Goal: Information Seeking & Learning: Find specific fact

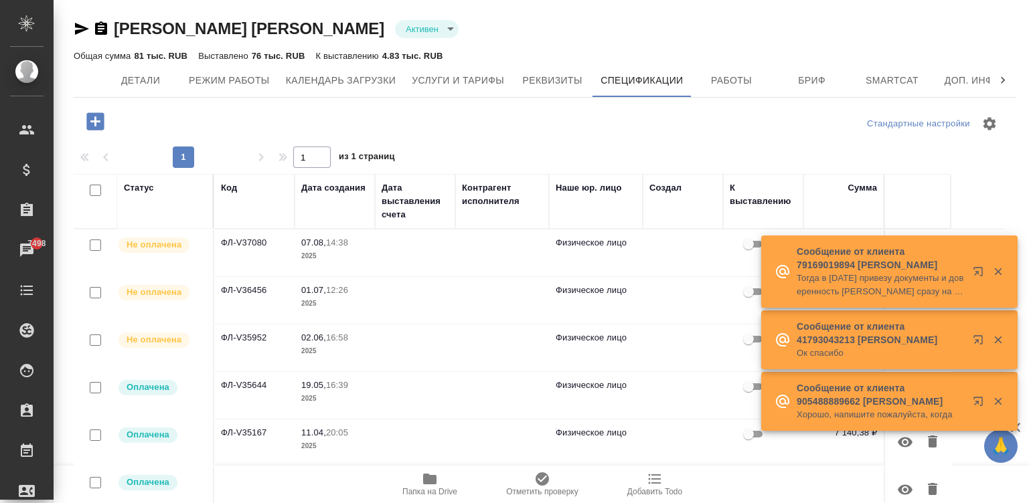
click at [689, 128] on div at bounding box center [545, 124] width 314 height 32
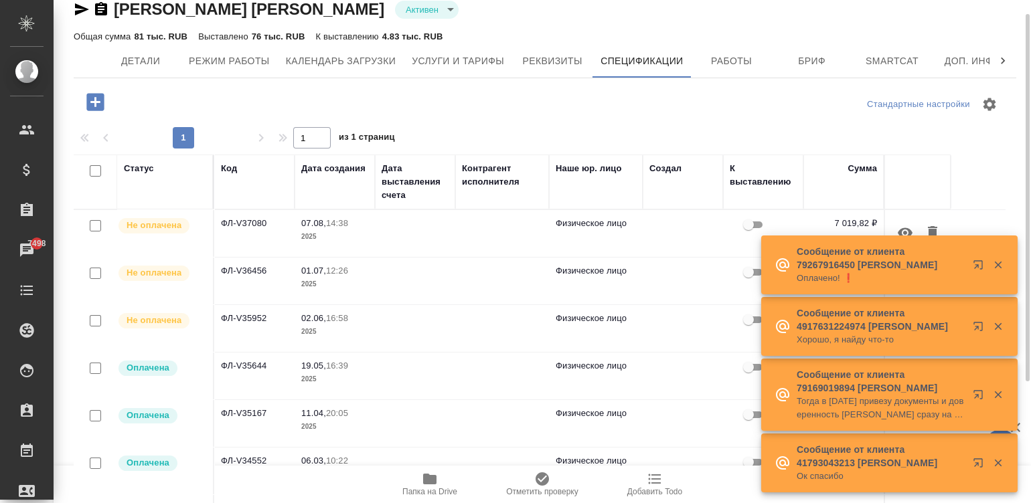
scroll to position [39, 0]
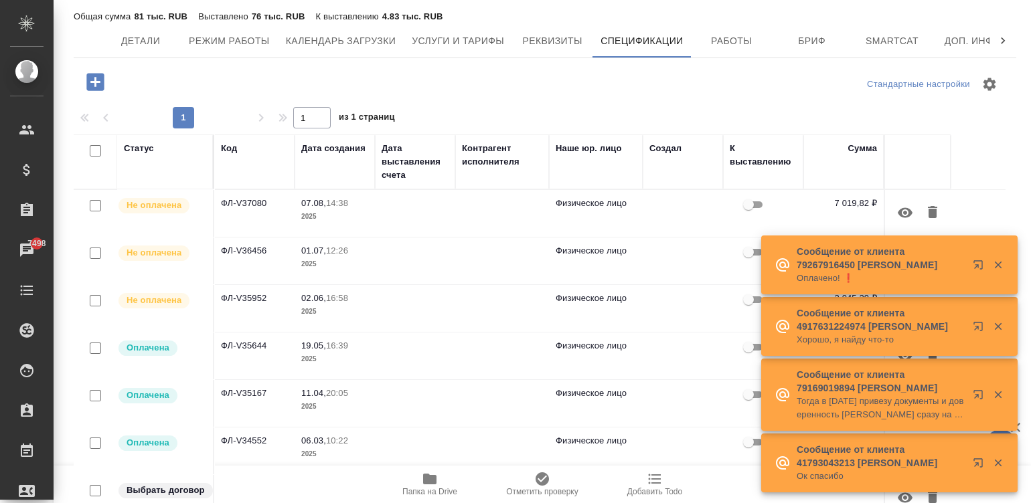
click at [995, 252] on div at bounding box center [988, 265] width 48 height 27
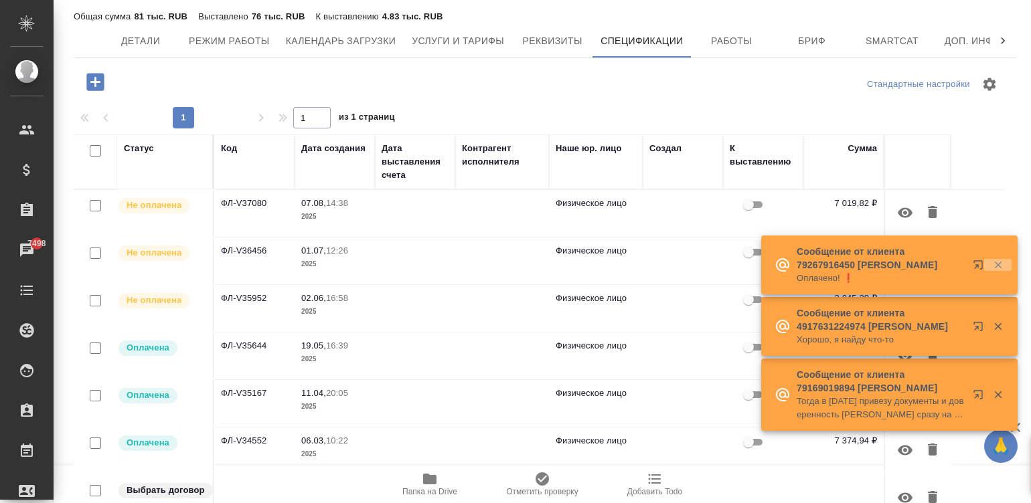
click at [994, 259] on icon "button" at bounding box center [998, 265] width 12 height 12
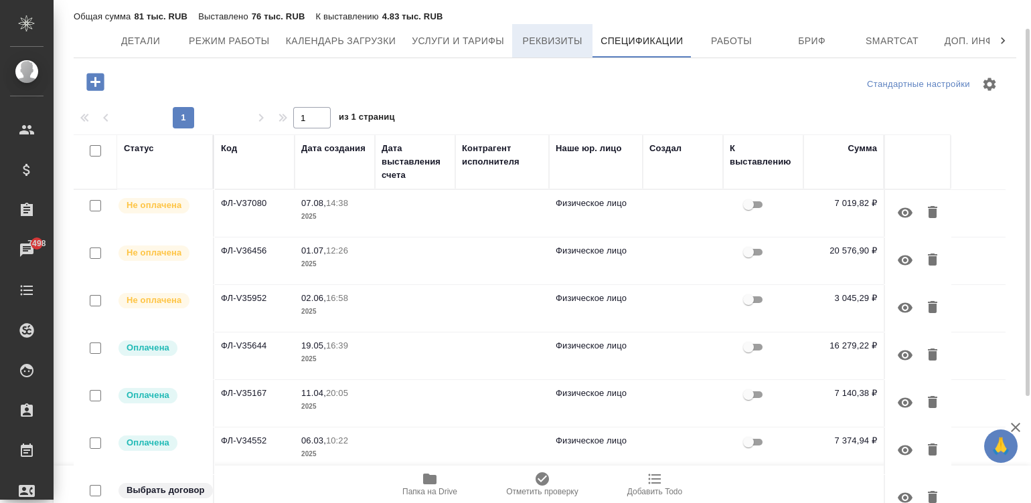
click at [566, 44] on span "Реквизиты" at bounding box center [552, 41] width 64 height 17
select select "10"
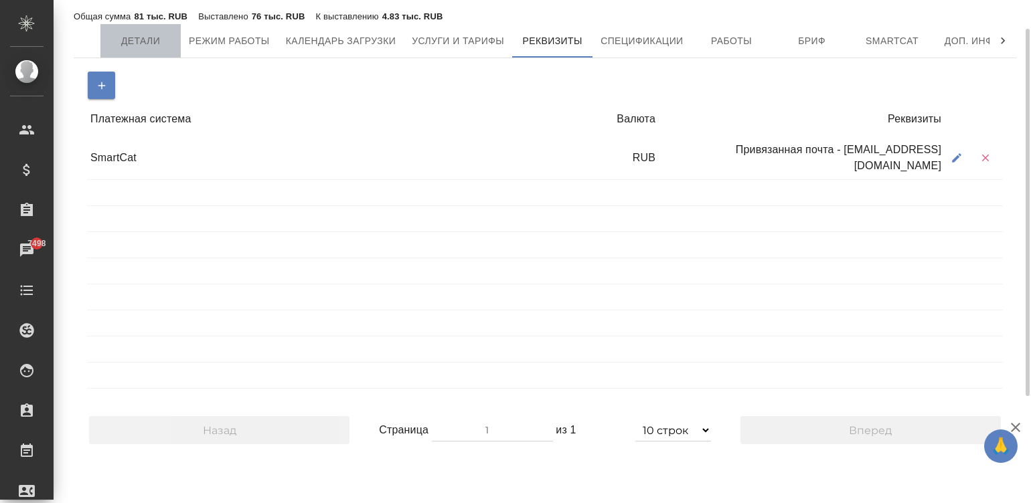
click at [143, 39] on span "Детали" at bounding box center [140, 41] width 64 height 17
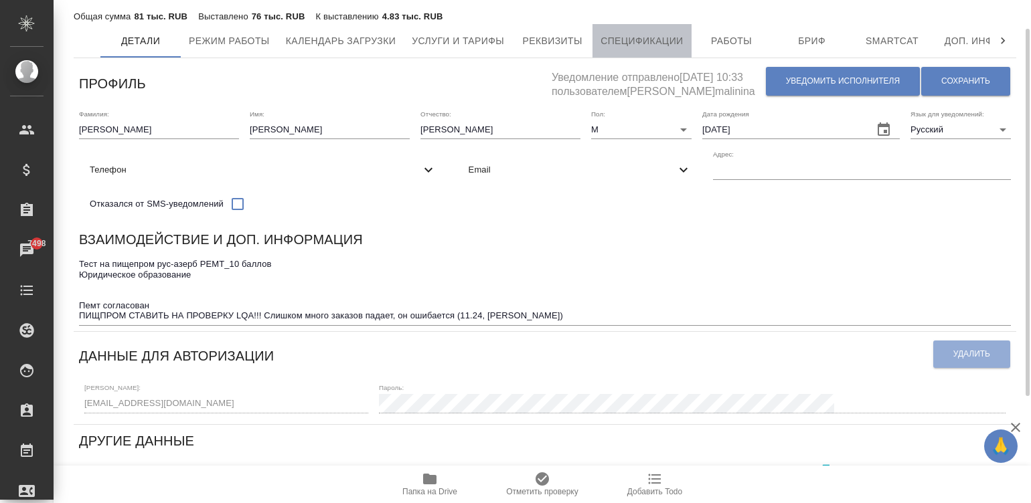
click at [632, 46] on span "Спецификации" at bounding box center [641, 41] width 82 height 17
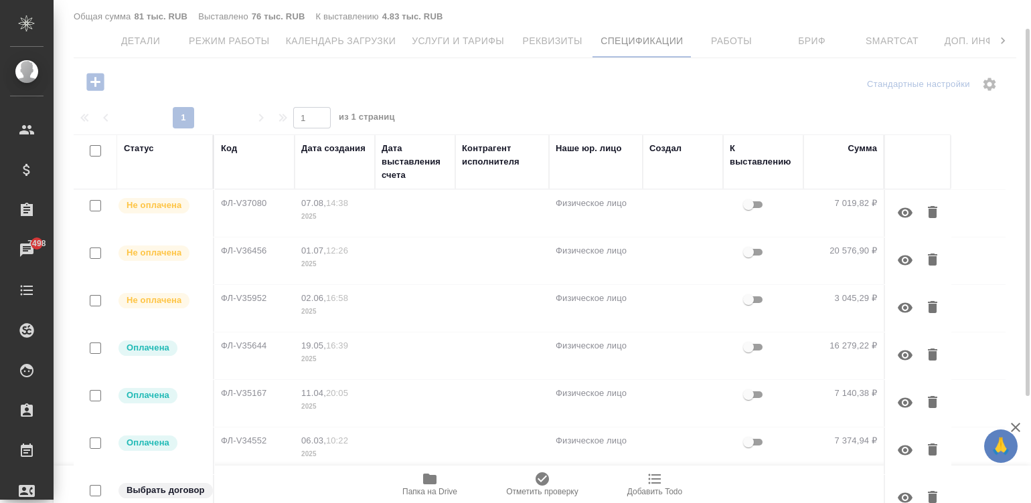
click at [494, 207] on td at bounding box center [502, 213] width 94 height 47
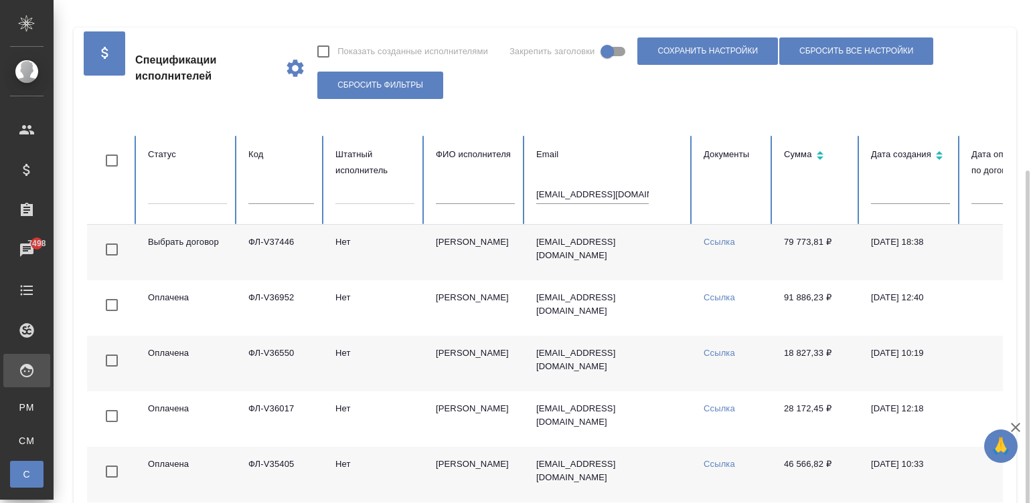
scroll to position [92, 0]
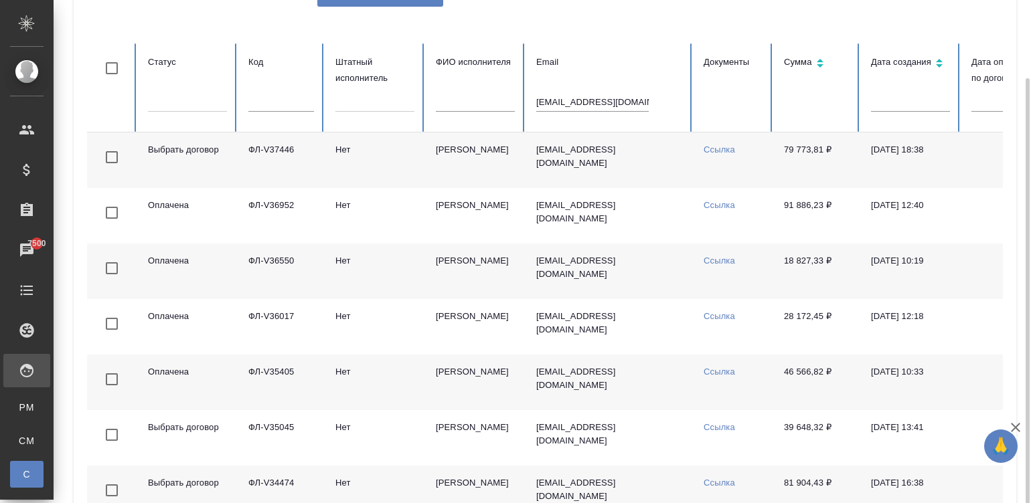
click at [611, 103] on input "[EMAIL_ADDRESS][DOMAIN_NAME]" at bounding box center [592, 102] width 112 height 19
click at [611, 103] on input "earzhanova@mail.ru" at bounding box center [592, 102] width 112 height 19
paste input "ivna2003"
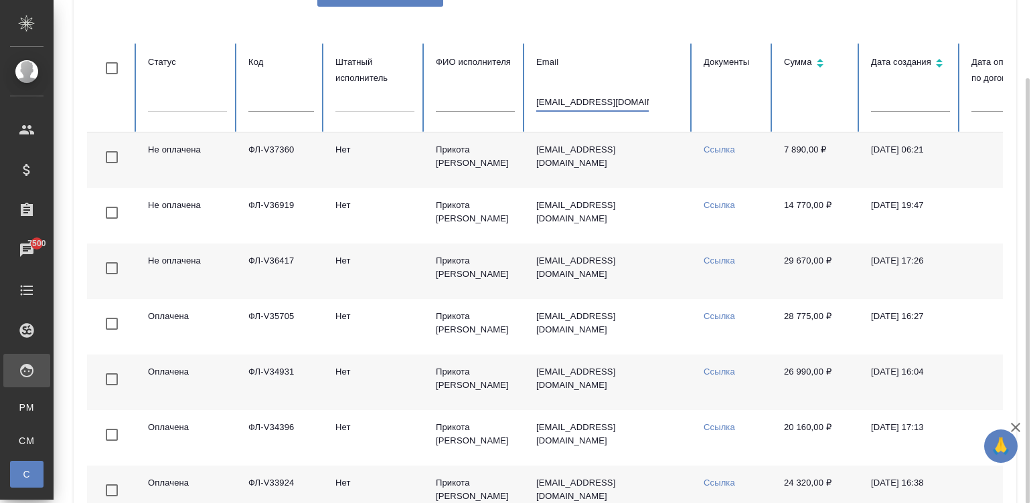
type input "ivna2003@mail.ru"
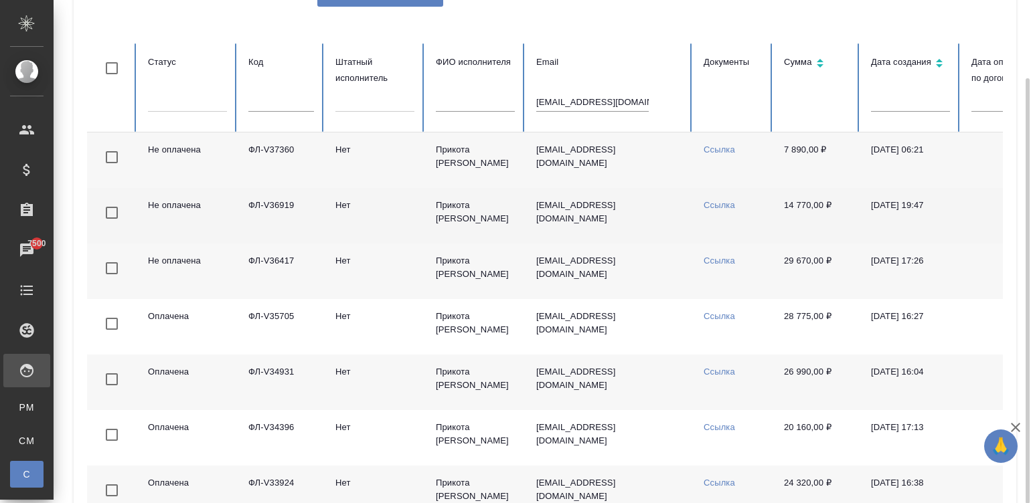
click at [778, 212] on td "14 770,00 ₽" at bounding box center [816, 216] width 87 height 56
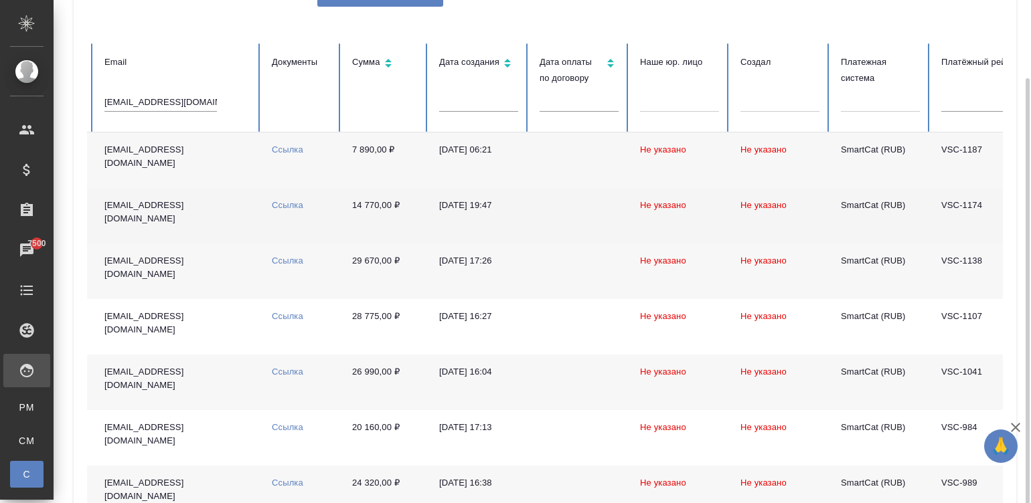
scroll to position [0, 468]
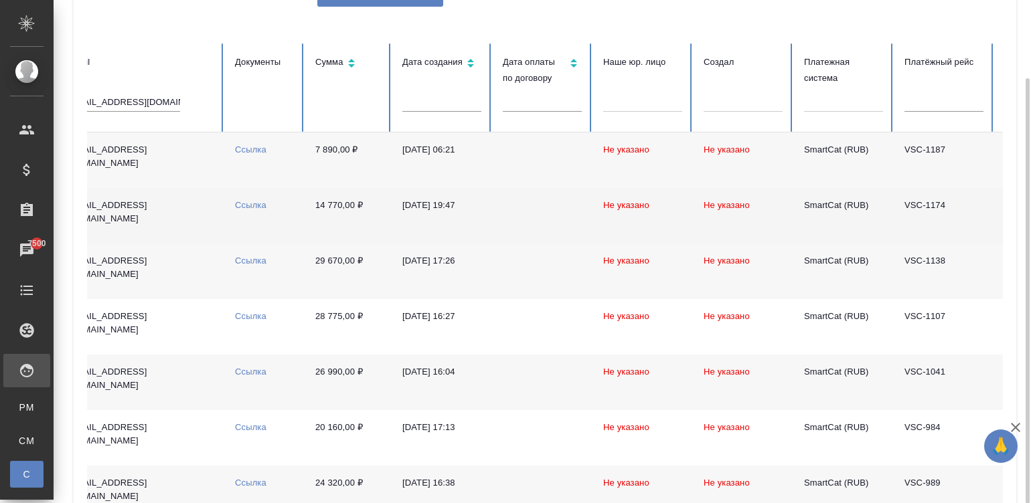
click at [248, 218] on td "Ссылка" at bounding box center [264, 216] width 80 height 56
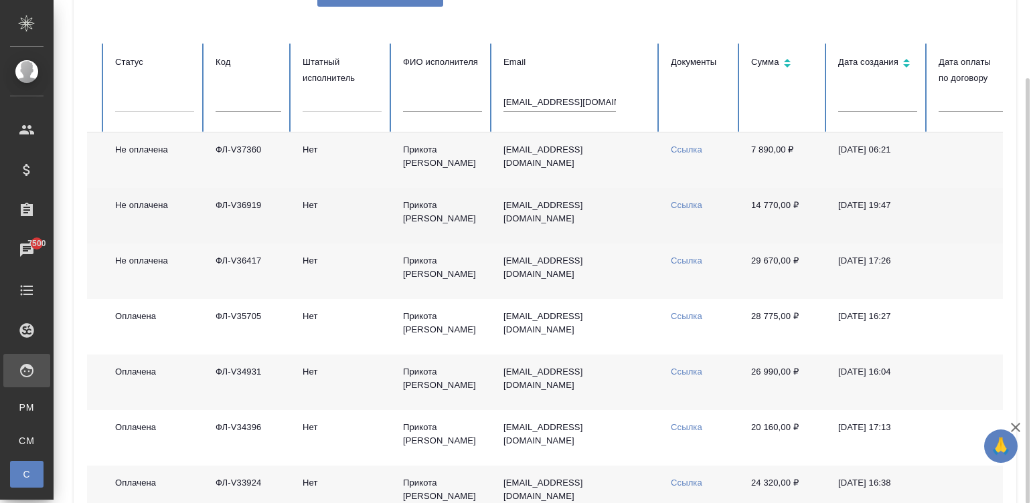
scroll to position [0, 0]
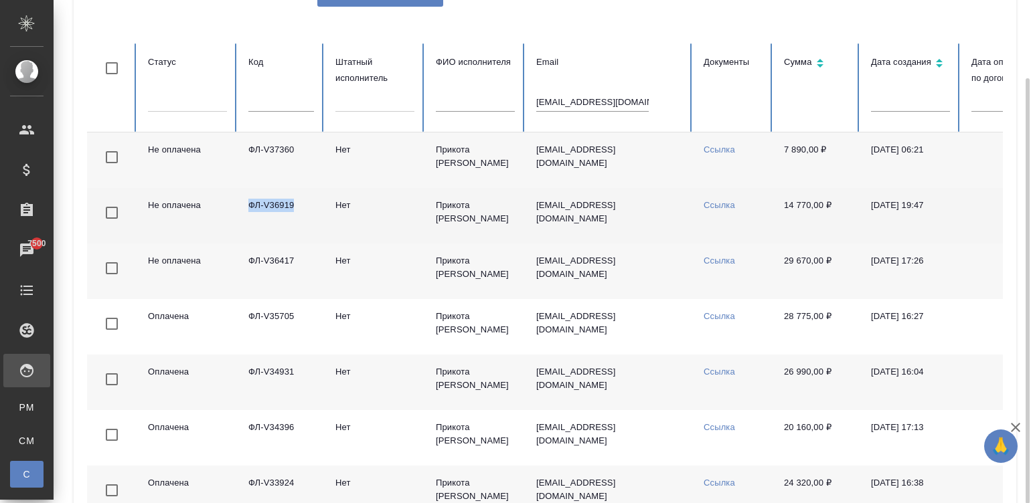
drag, startPoint x: 316, startPoint y: 207, endPoint x: 242, endPoint y: 208, distance: 74.3
click at [242, 208] on td "ФЛ-V36919" at bounding box center [281, 216] width 87 height 56
copy td "ФЛ-V36919"
click at [512, 226] on td "Прикота Наталья Николаевна" at bounding box center [475, 216] width 100 height 56
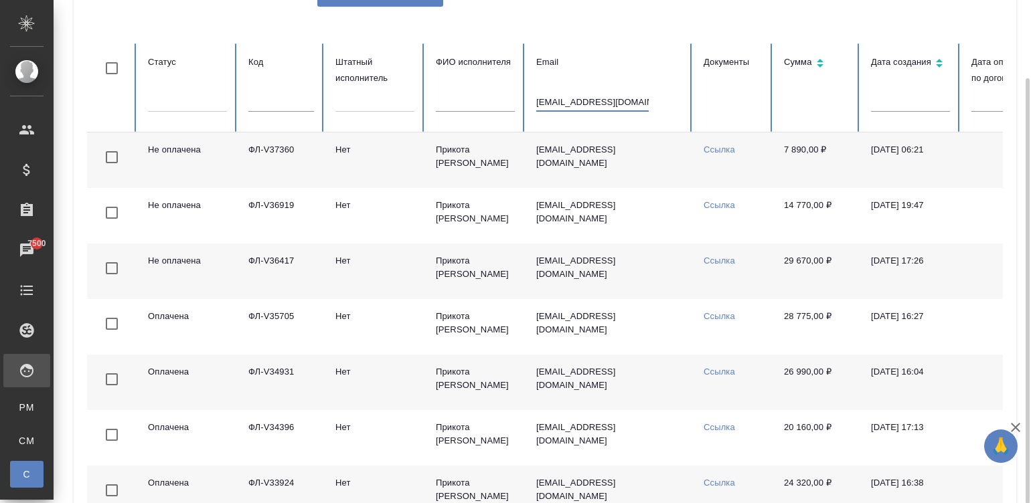
click at [564, 98] on input "ivna2003@mail.ru" at bounding box center [592, 102] width 112 height 19
click at [254, 98] on table "Статус Код Штатный исполнитель ФИО исполнителя Email Документы Сумма Дата созда…" at bounding box center [804, 505] width 1434 height 922
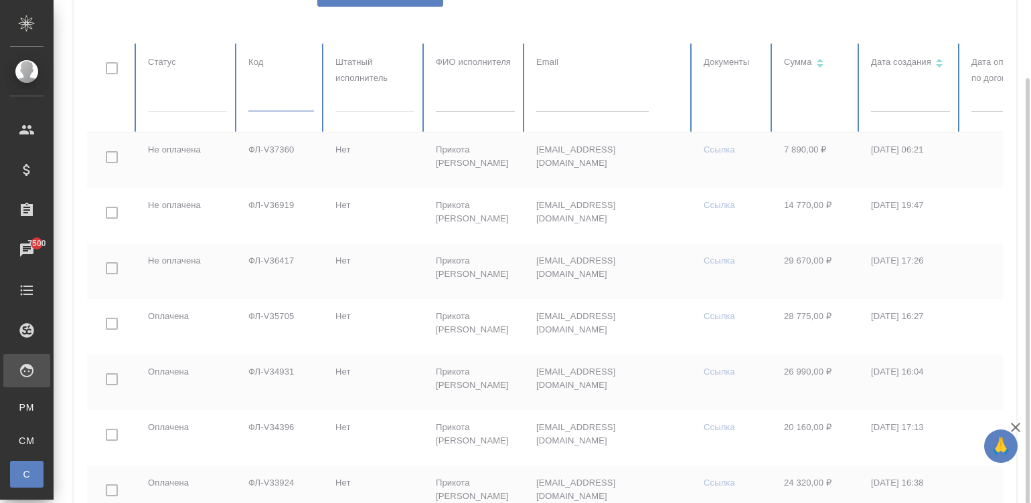
paste input "ФЛ-V37595"
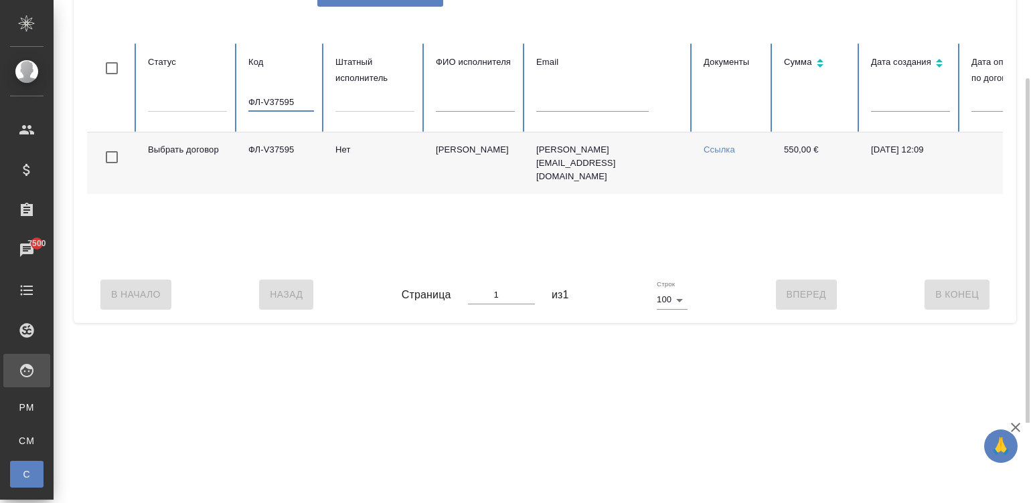
type input "ФЛ-V37595"
click at [296, 104] on input "ФЛ-V37595" at bounding box center [281, 102] width 66 height 19
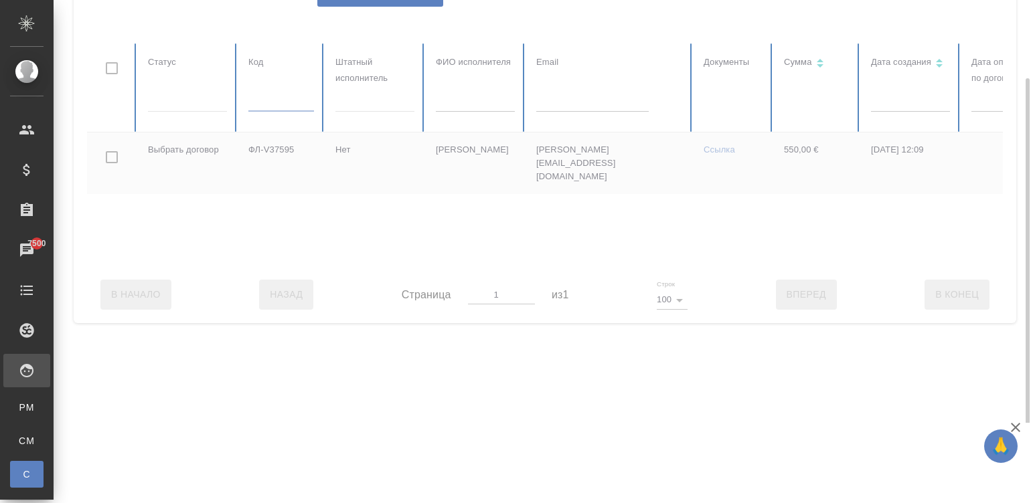
click at [592, 106] on div at bounding box center [804, 155] width 1434 height 223
click at [592, 106] on input "text" at bounding box center [592, 102] width 112 height 19
click at [555, 97] on input "text" at bounding box center [592, 102] width 112 height 19
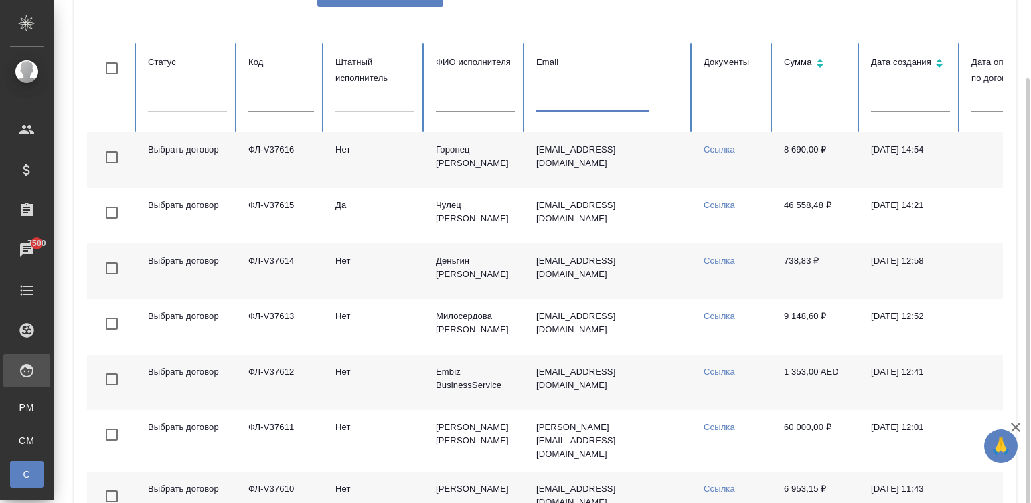
click at [562, 100] on input "text" at bounding box center [592, 102] width 112 height 19
paste input "[PERSON_NAME][EMAIL_ADDRESS][DOMAIN_NAME]"
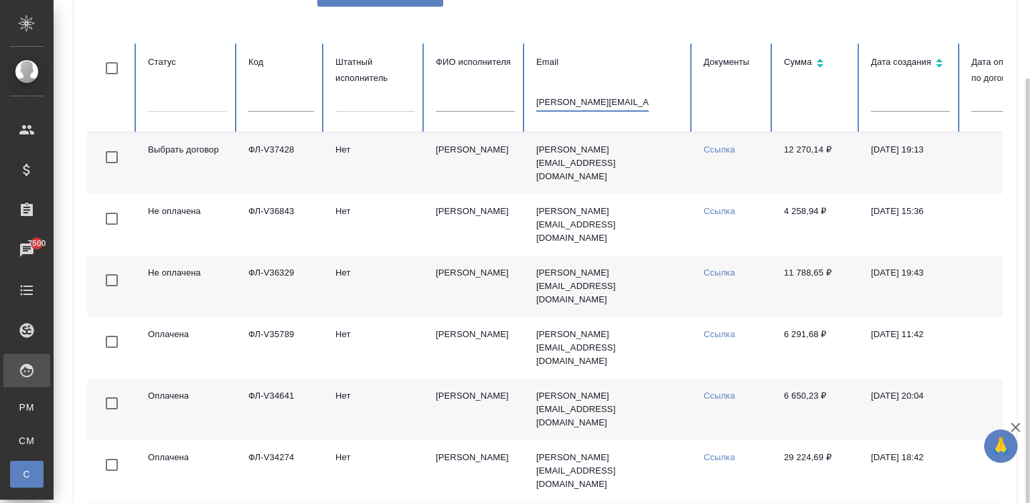
type input "[PERSON_NAME][EMAIL_ADDRESS][DOMAIN_NAME]"
click at [574, 164] on td "[PERSON_NAME][EMAIL_ADDRESS][DOMAIN_NAME]" at bounding box center [608, 164] width 167 height 62
click at [436, 153] on td "[PERSON_NAME]" at bounding box center [475, 164] width 100 height 62
click at [609, 97] on input "[PERSON_NAME][EMAIL_ADDRESS][DOMAIN_NAME]" at bounding box center [592, 102] width 112 height 19
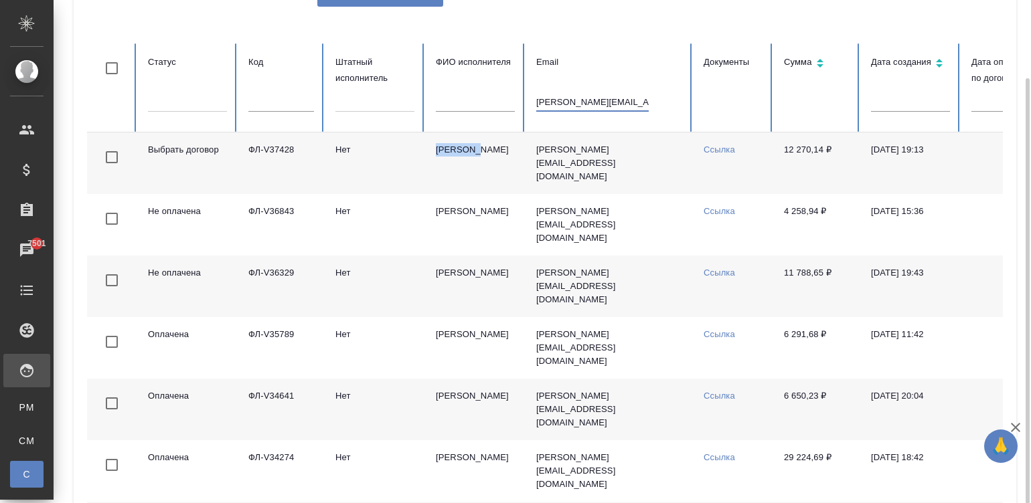
click at [609, 97] on input "[PERSON_NAME][EMAIL_ADDRESS][DOMAIN_NAME]" at bounding box center [592, 102] width 112 height 19
click at [270, 104] on input "text" at bounding box center [281, 102] width 66 height 19
paste input "ФЛ-V36462"
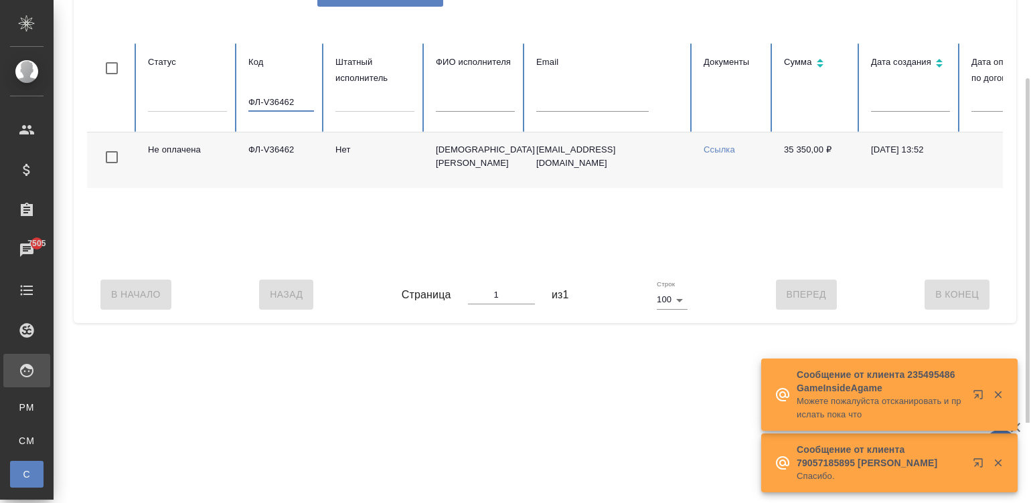
click at [272, 95] on input "ФЛ-V36462" at bounding box center [281, 102] width 66 height 19
paste input "878"
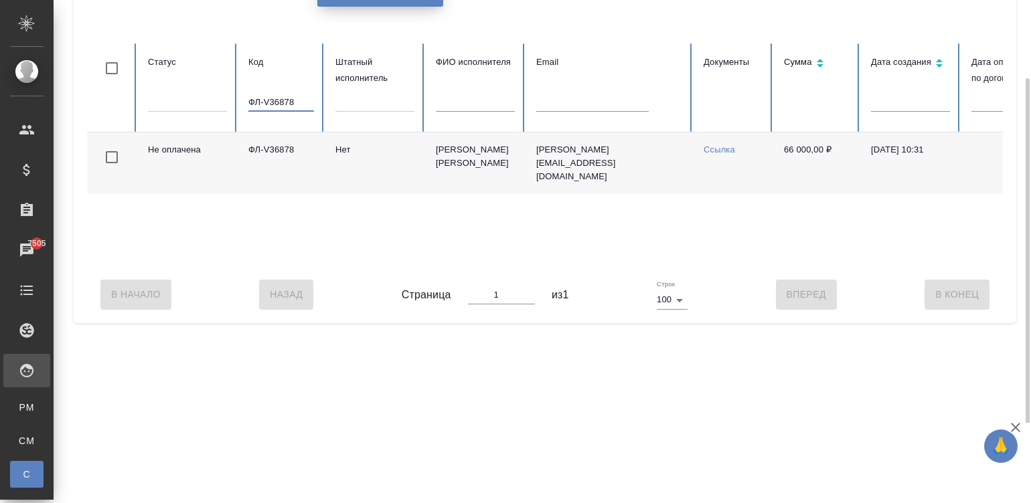
type input "ФЛ-V36878"
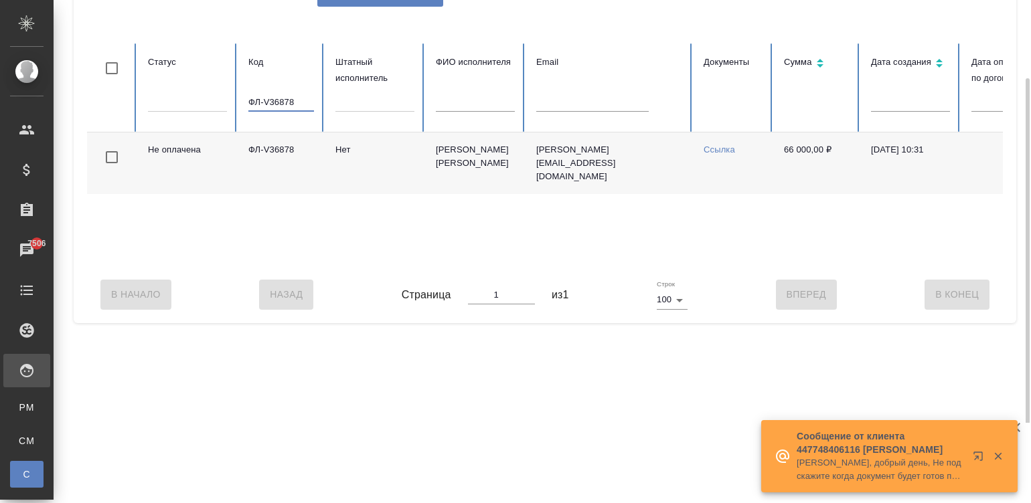
click at [280, 98] on input "ФЛ-V36878" at bounding box center [281, 102] width 66 height 19
click at [578, 100] on table "Статус Код Штатный исполнитель ФИО исполнителя Email Документы Сумма Дата созда…" at bounding box center [804, 155] width 1434 height 223
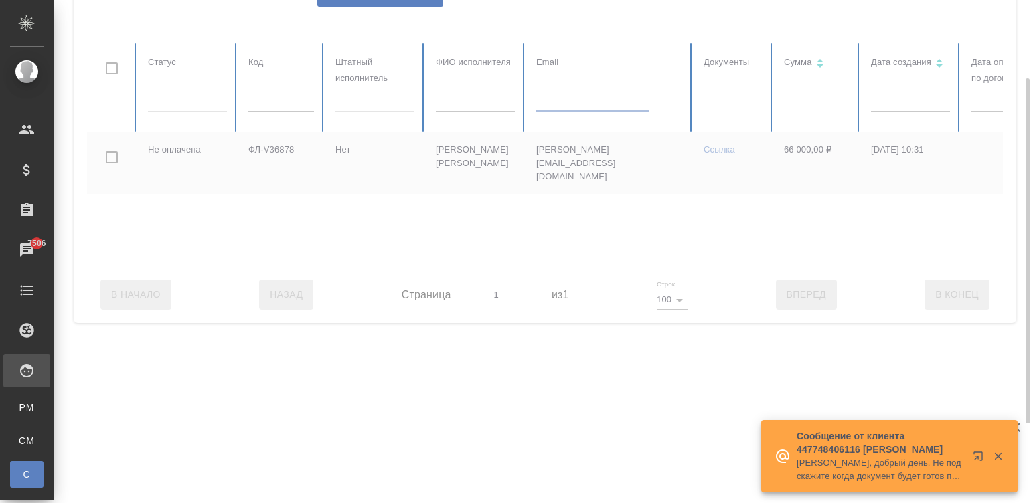
paste input "[PERSON_NAME][EMAIL_ADDRESS][DOMAIN_NAME]"
type input "[PERSON_NAME][EMAIL_ADDRESS][DOMAIN_NAME]"
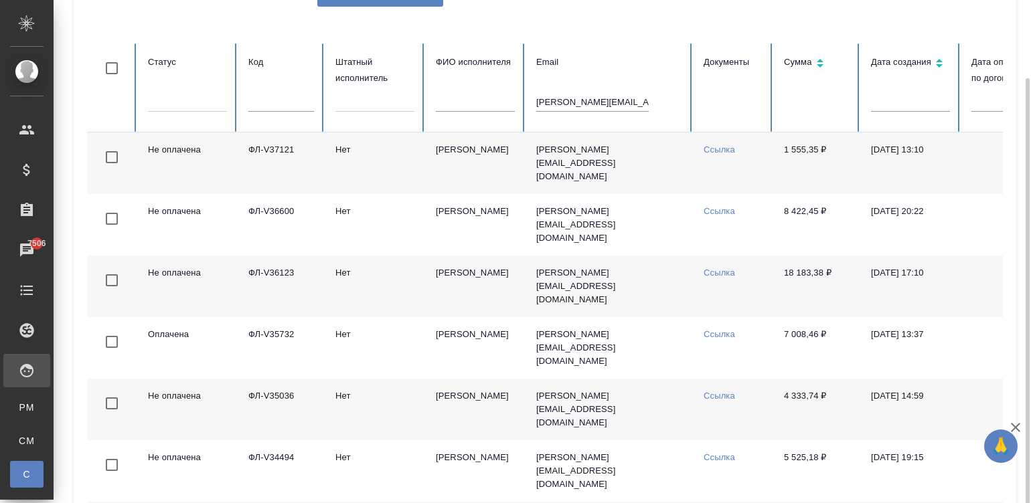
click at [725, 178] on td "Ссылка" at bounding box center [733, 164] width 80 height 62
click at [562, 175] on td "[PERSON_NAME][EMAIL_ADDRESS][DOMAIN_NAME]" at bounding box center [608, 164] width 167 height 62
click at [565, 99] on input "[PERSON_NAME][EMAIL_ADDRESS][DOMAIN_NAME]" at bounding box center [592, 102] width 112 height 19
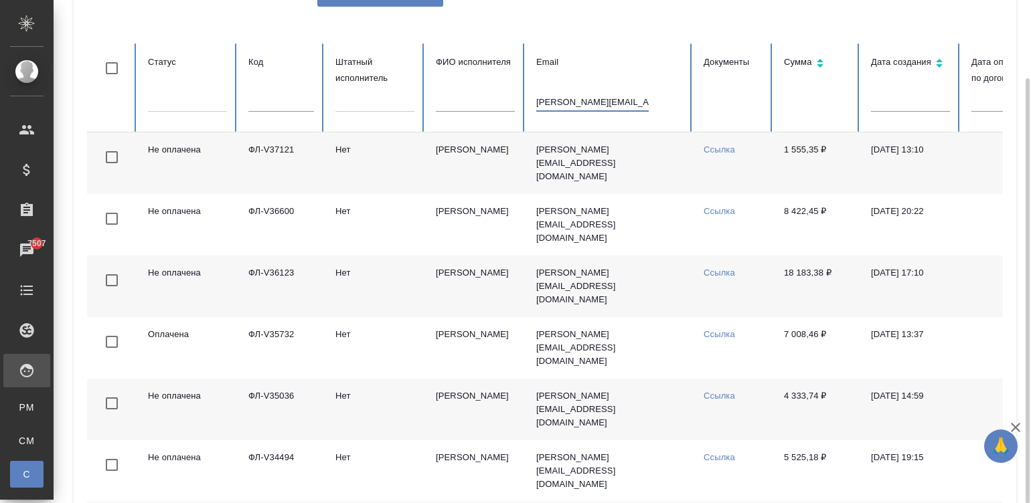
click at [565, 99] on input "[PERSON_NAME][EMAIL_ADDRESS][DOMAIN_NAME]" at bounding box center [592, 102] width 112 height 19
click at [565, 99] on input "nik.potevsky@yandex.ru" at bounding box center [592, 102] width 112 height 19
click at [280, 97] on input "text" at bounding box center [281, 102] width 66 height 19
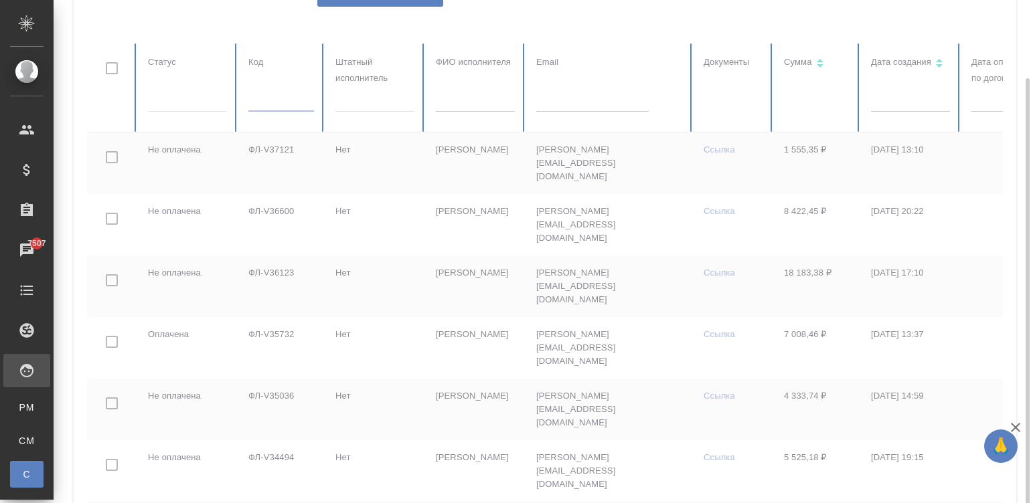
paste input "ФЛ-V36438."
type input "ФЛ-V36438."
drag, startPoint x: 280, startPoint y: 97, endPoint x: 303, endPoint y: 112, distance: 27.1
click at [303, 112] on div at bounding box center [804, 427] width 1434 height 766
checkbox input "true"
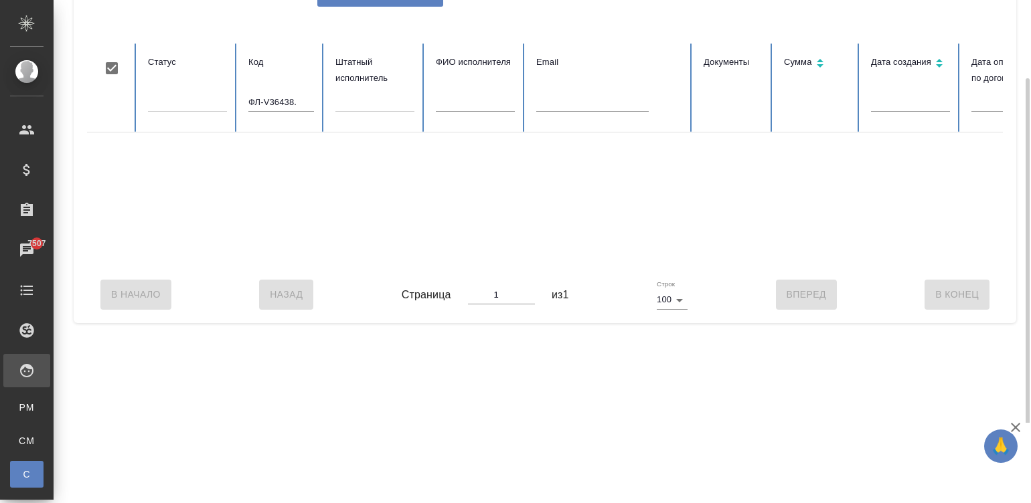
click at [300, 99] on input "ФЛ-V36438." at bounding box center [281, 102] width 66 height 19
type input "ФЛ-V36438"
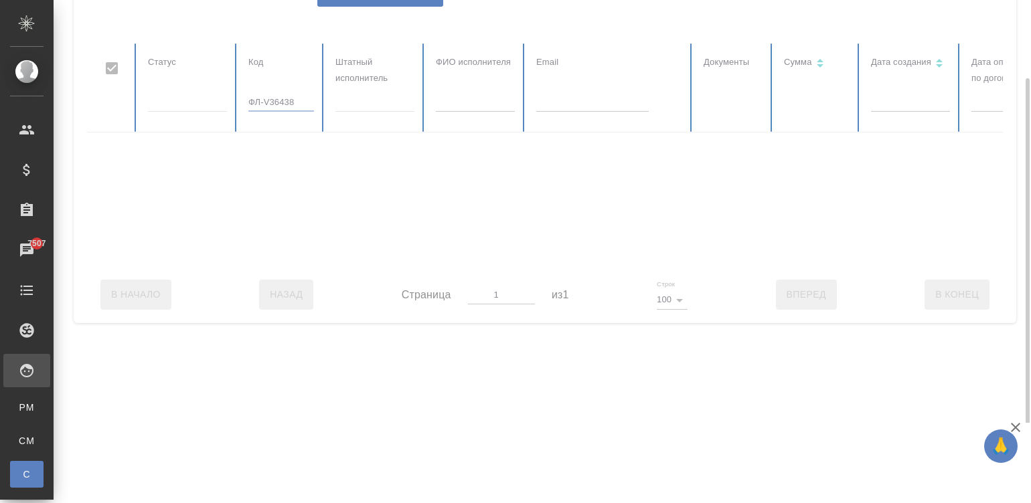
checkbox input "false"
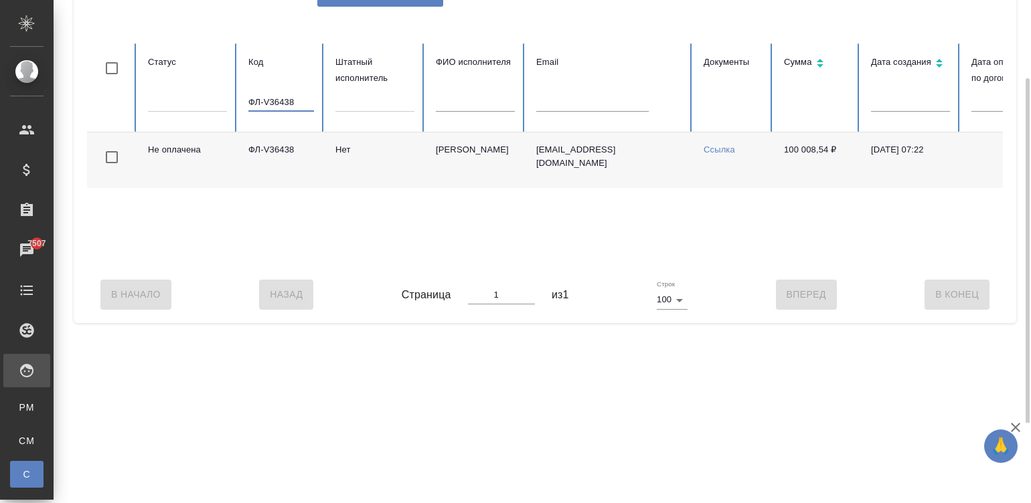
scroll to position [0, 517]
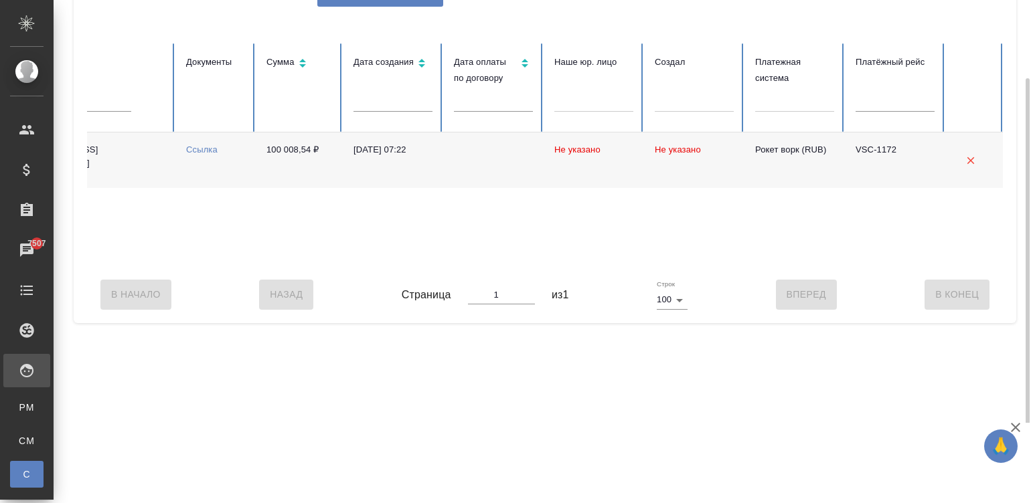
type input "ФЛ-V36438"
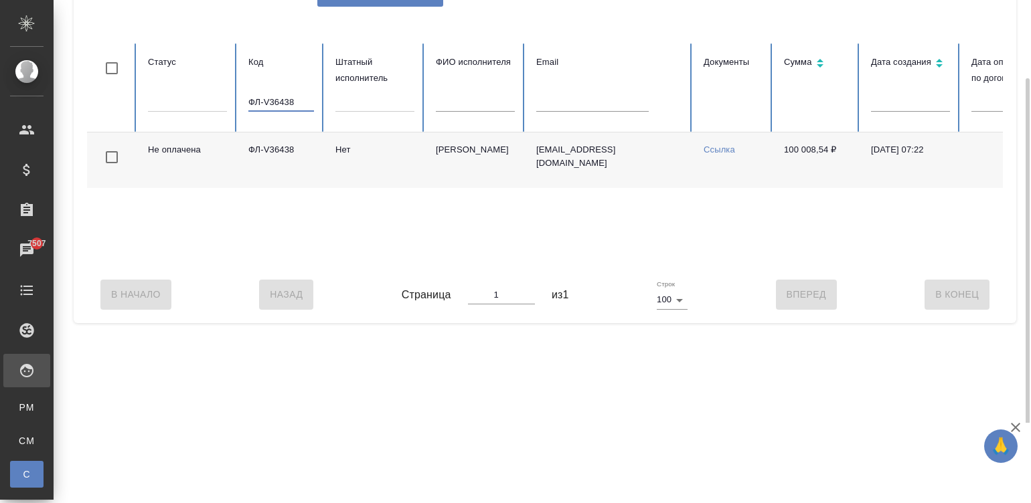
click at [282, 102] on input "ФЛ-V36438" at bounding box center [281, 102] width 66 height 19
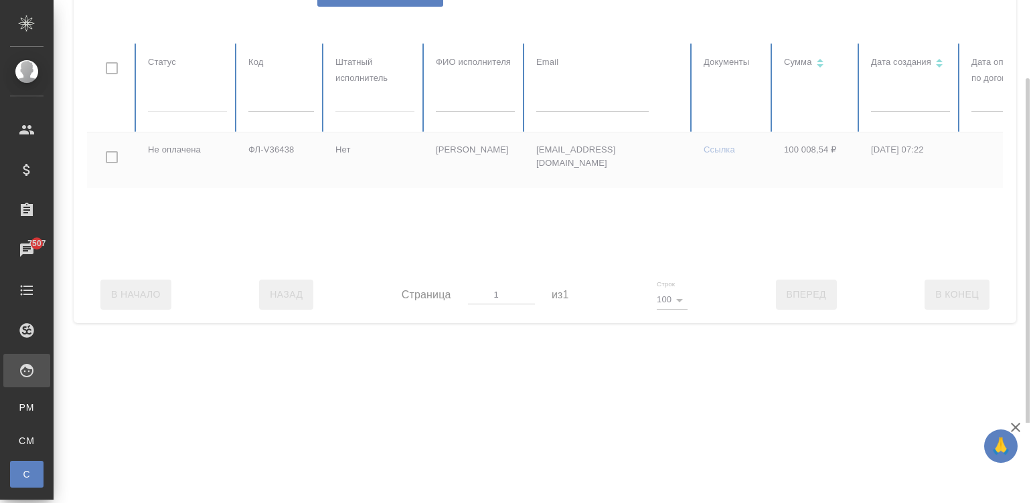
click at [545, 108] on div at bounding box center [804, 155] width 1434 height 223
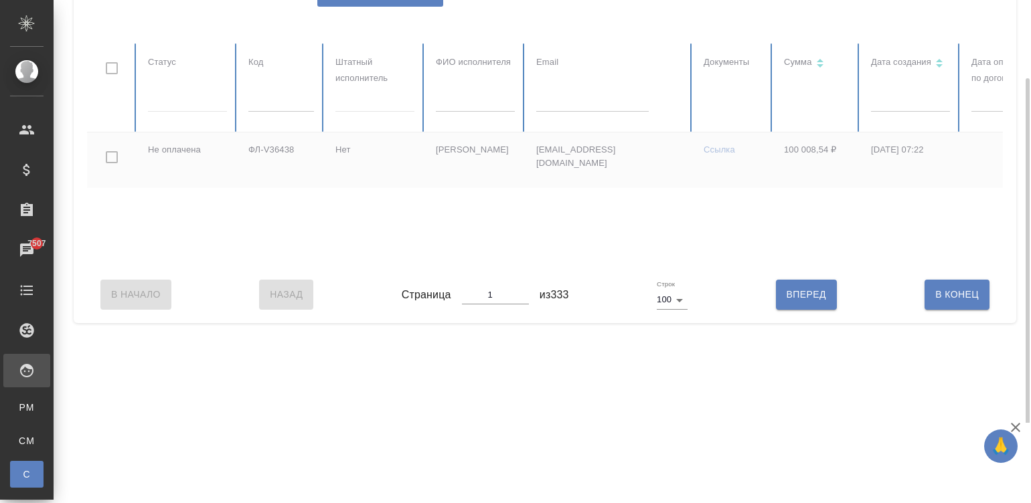
click at [542, 103] on input "text" at bounding box center [592, 102] width 112 height 19
click at [556, 102] on input "text" at bounding box center [592, 102] width 112 height 19
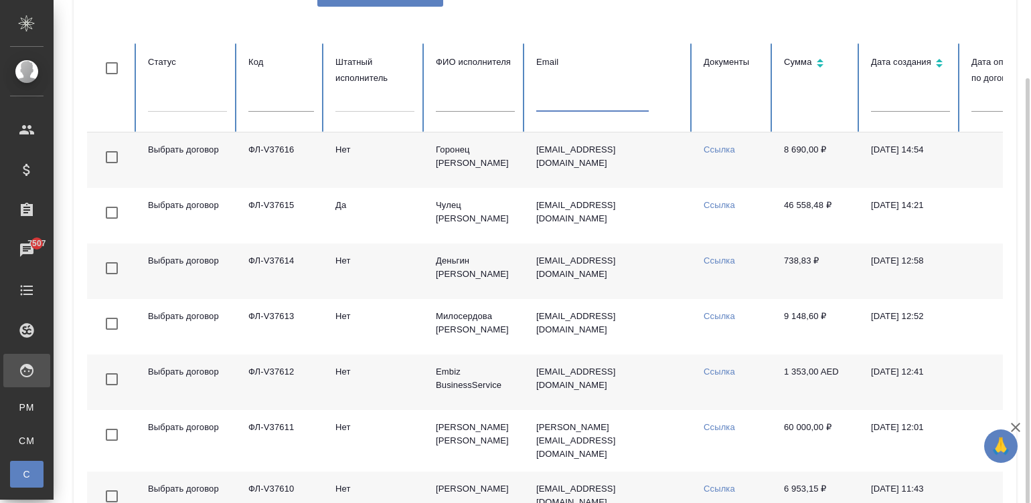
paste input "slujebnoe@mail.ru"
type input "slujebnoe@mail.ru"
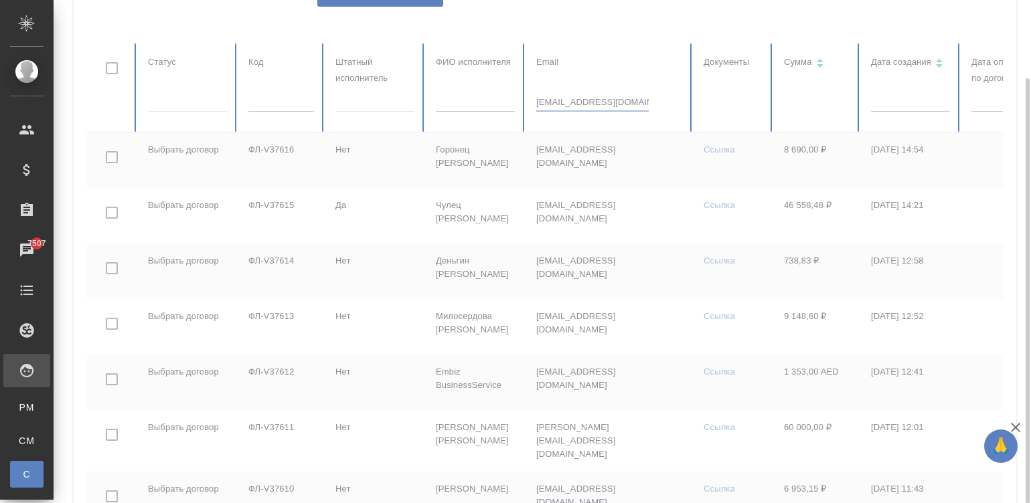
checkbox input "true"
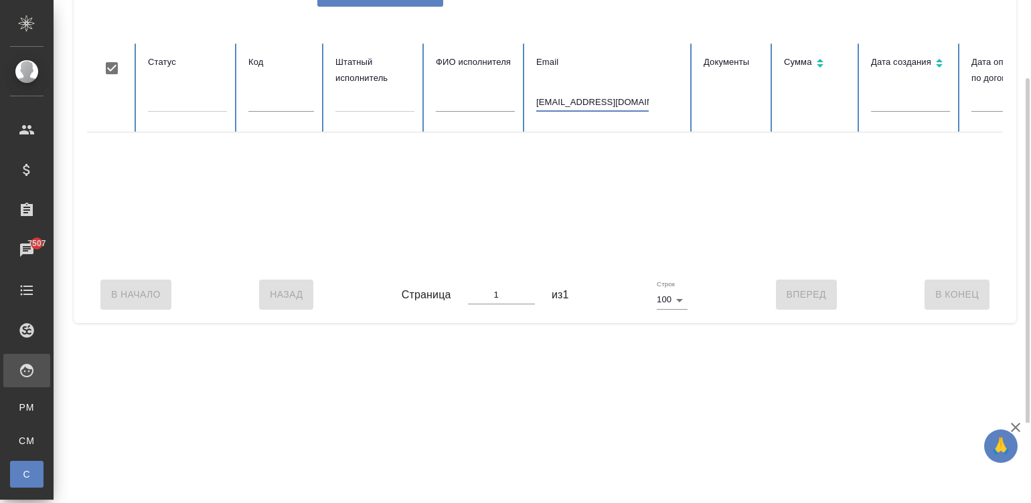
scroll to position [0, 517]
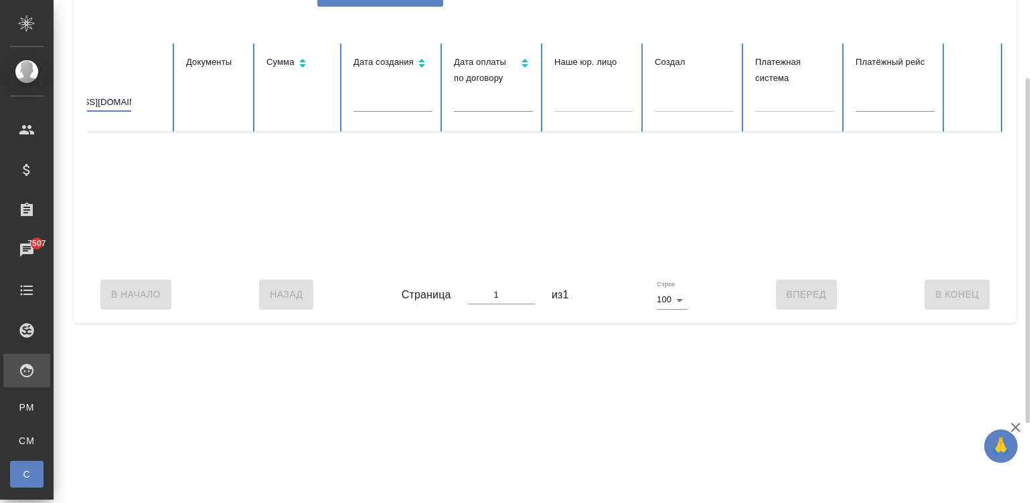
type input "slujebnoe@mail.ru"
click at [271, 264] on div at bounding box center [287, 200] width 1434 height 134
click at [234, 265] on div at bounding box center [287, 200] width 1434 height 134
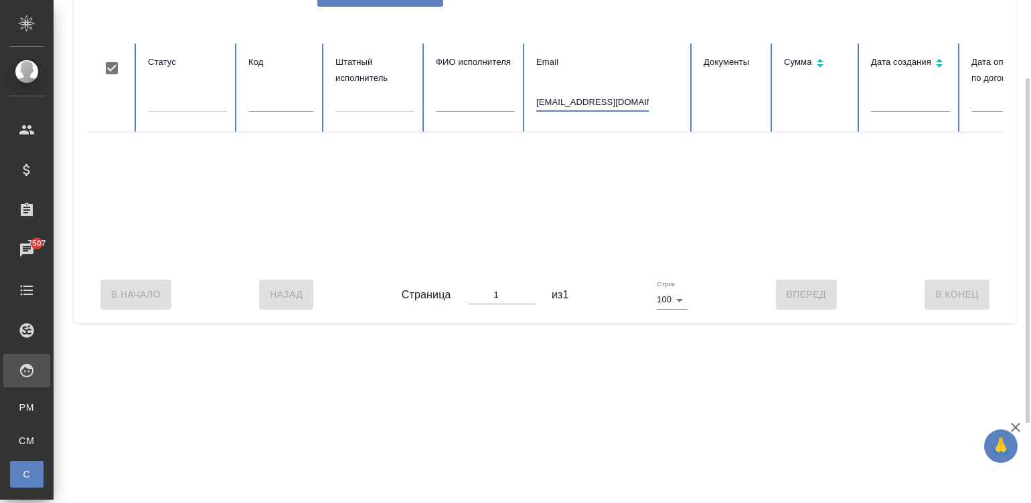
click at [590, 95] on input "slujebnoe@mail.ru" at bounding box center [592, 102] width 112 height 19
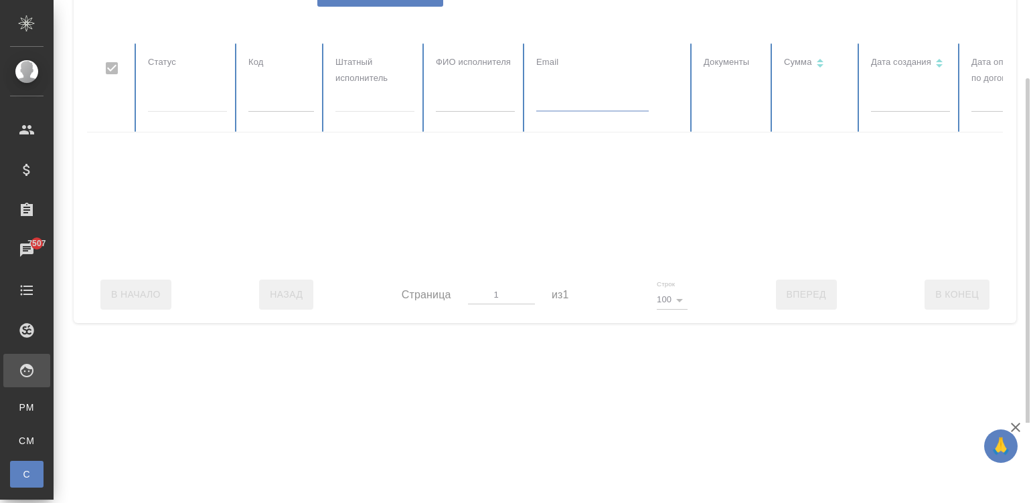
click at [453, 104] on input "text" at bounding box center [475, 102] width 79 height 19
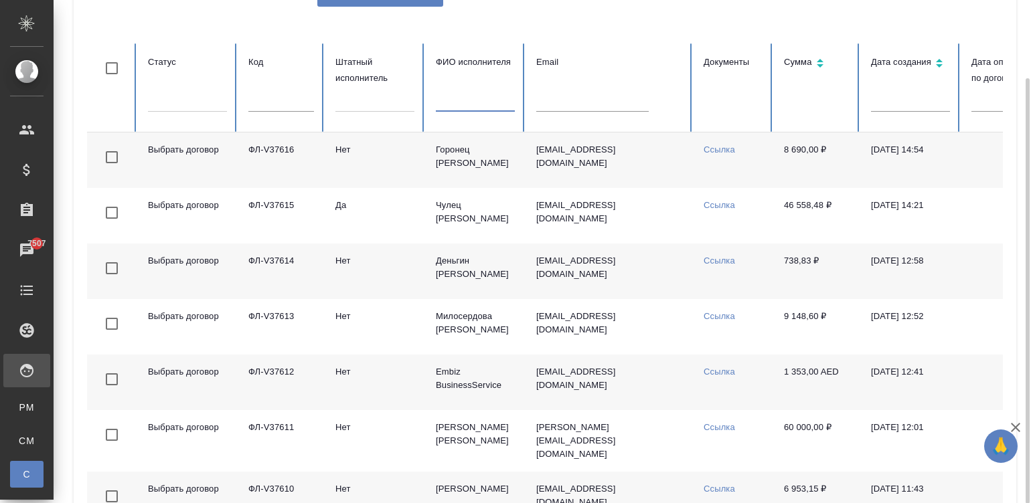
checkbox input "false"
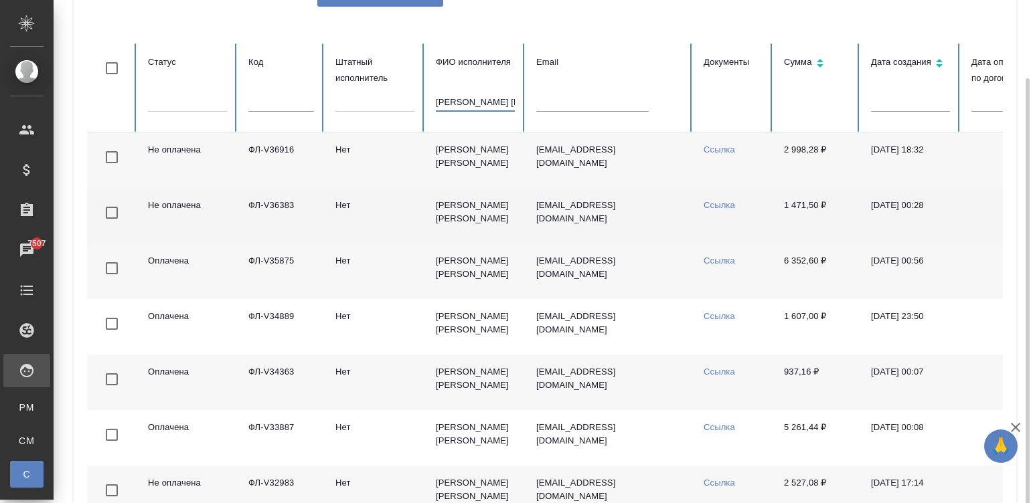
type input "богданова анна"
click at [647, 225] on td "jiznvelikix@mail.ru" at bounding box center [608, 216] width 167 height 56
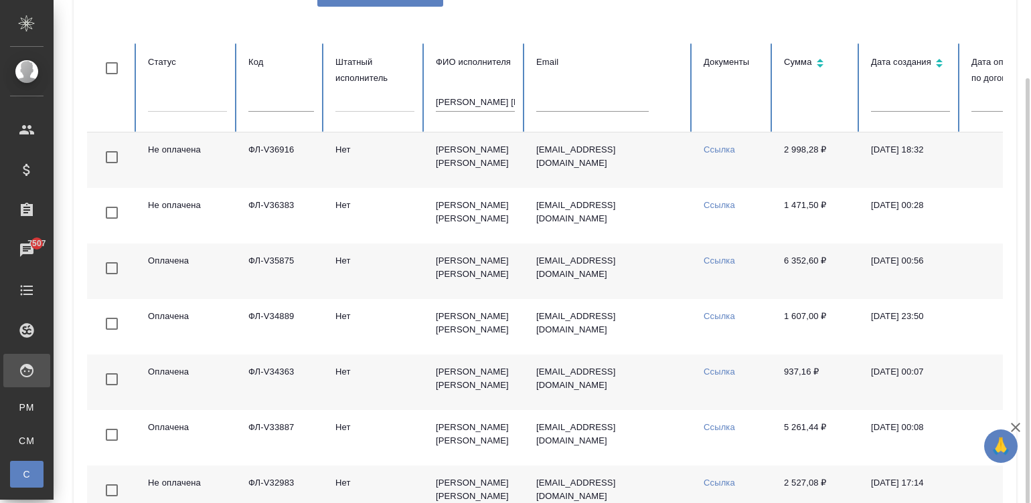
click at [675, 171] on td "jiznvelikix@mail.ru" at bounding box center [608, 161] width 167 height 56
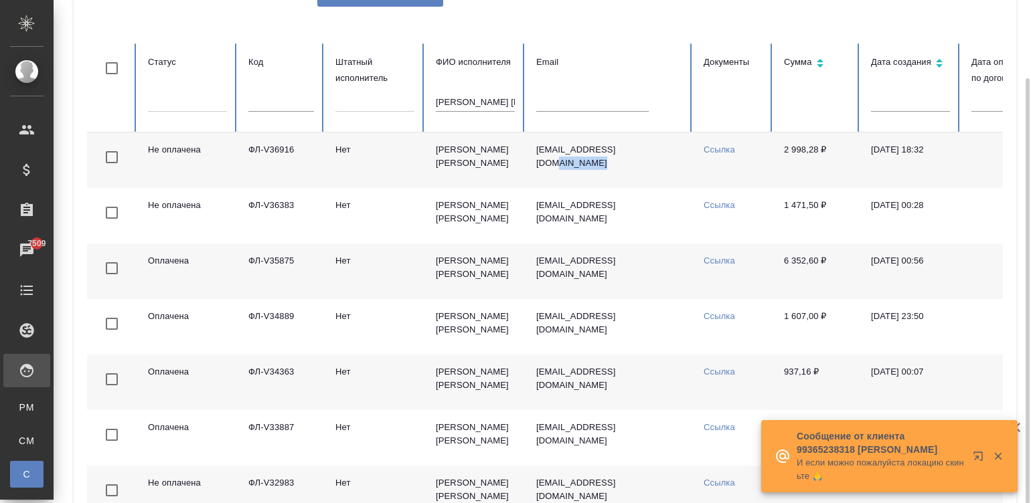
click at [497, 94] on input "богданова анна" at bounding box center [475, 102] width 79 height 19
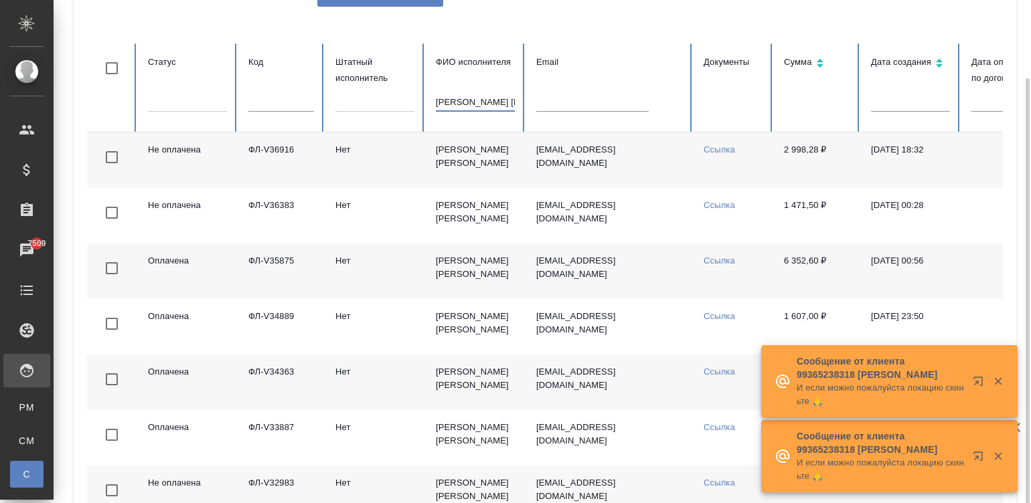
click at [497, 94] on input "богданова анна" at bounding box center [475, 102] width 79 height 19
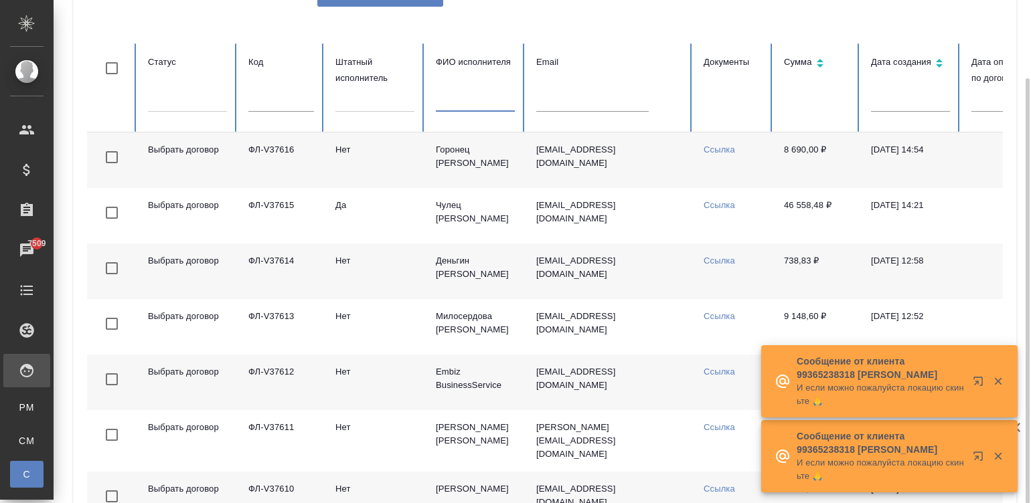
click at [276, 101] on input "text" at bounding box center [281, 102] width 66 height 19
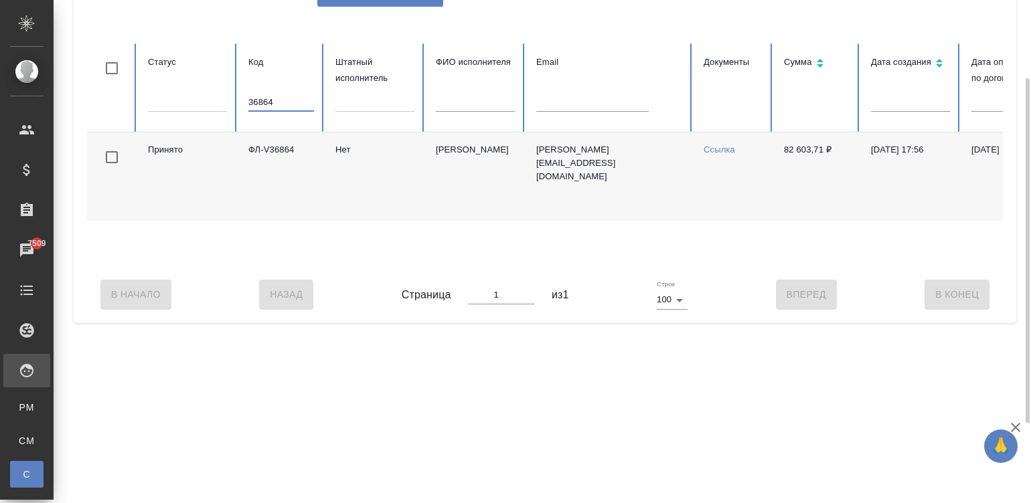
type input "36864"
click at [717, 150] on link "Ссылка" at bounding box center [718, 150] width 31 height 10
click at [284, 102] on input "36864" at bounding box center [281, 102] width 66 height 19
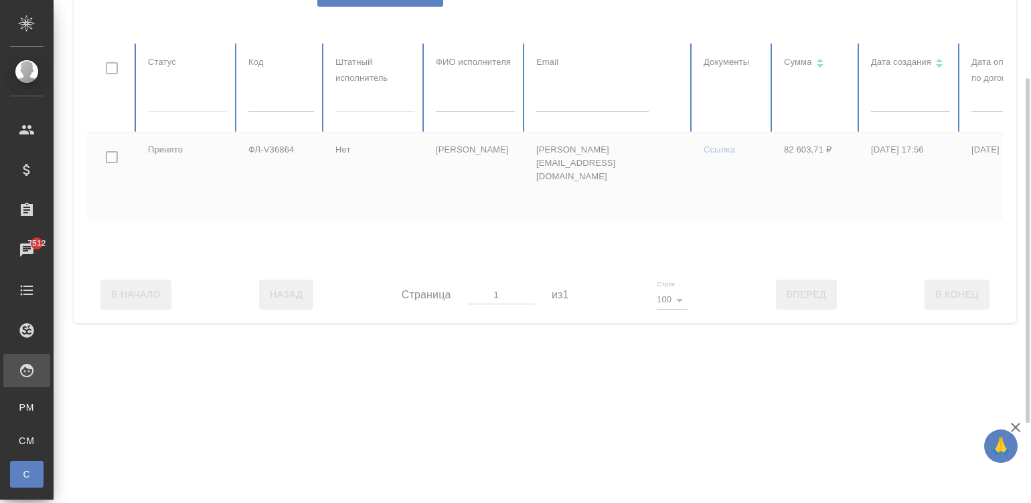
click at [576, 102] on div at bounding box center [804, 155] width 1434 height 223
click at [454, 104] on input "text" at bounding box center [475, 102] width 79 height 19
click at [448, 108] on input "text" at bounding box center [475, 102] width 79 height 19
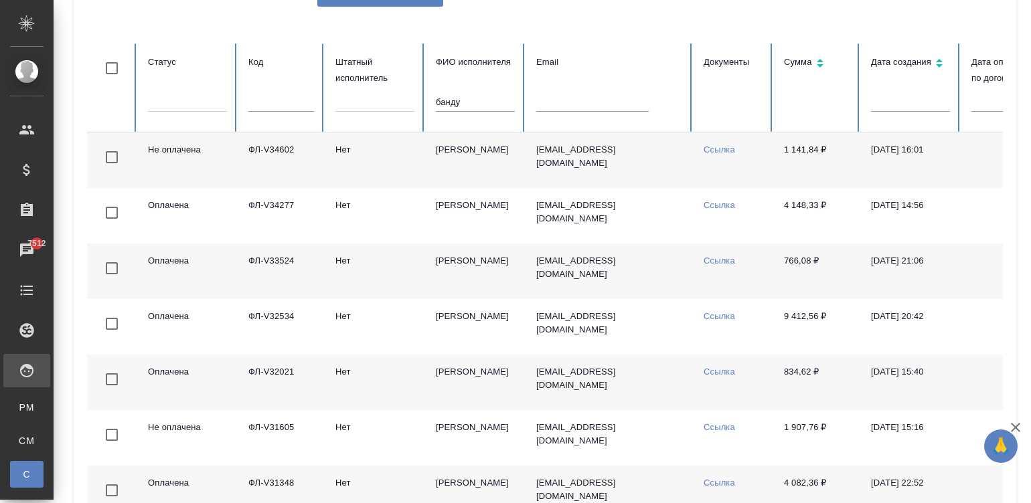
click at [760, 173] on td "Ссылка" at bounding box center [733, 161] width 80 height 56
click at [479, 101] on input "банду" at bounding box center [475, 102] width 79 height 19
type input "труш"
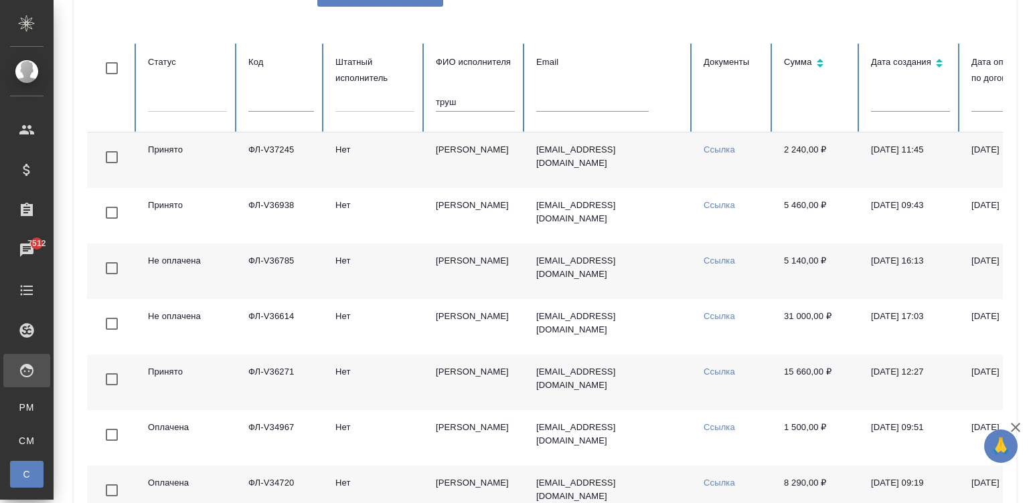
click at [687, 158] on td "trushma1986@gmail.com" at bounding box center [608, 161] width 167 height 56
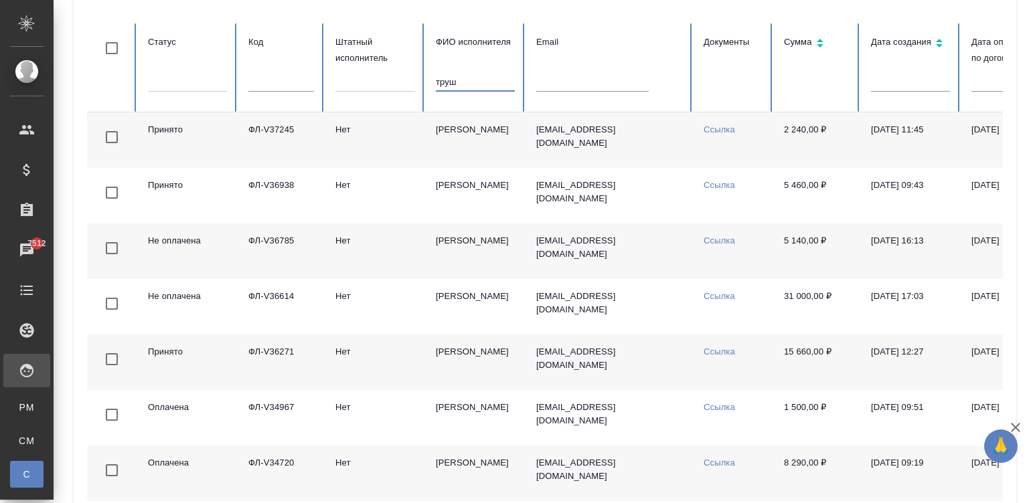
click at [457, 78] on input "труш" at bounding box center [475, 82] width 79 height 19
click at [251, 74] on input "text" at bounding box center [281, 82] width 66 height 19
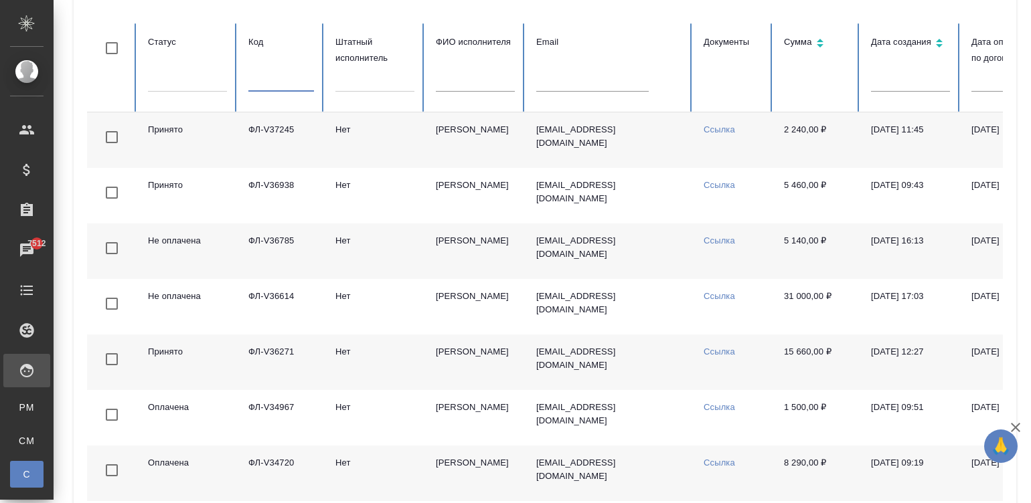
paste input "5752-ЗР"
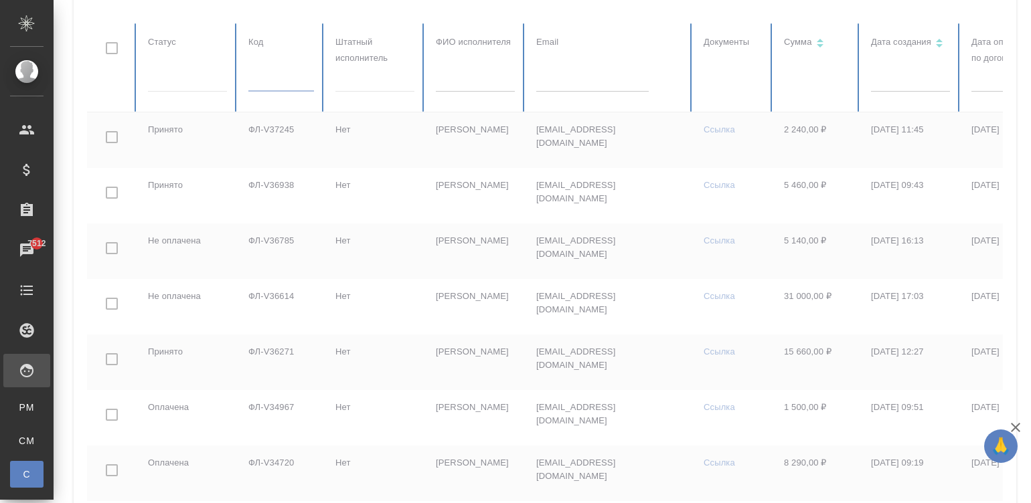
type input "5752-ЗР"
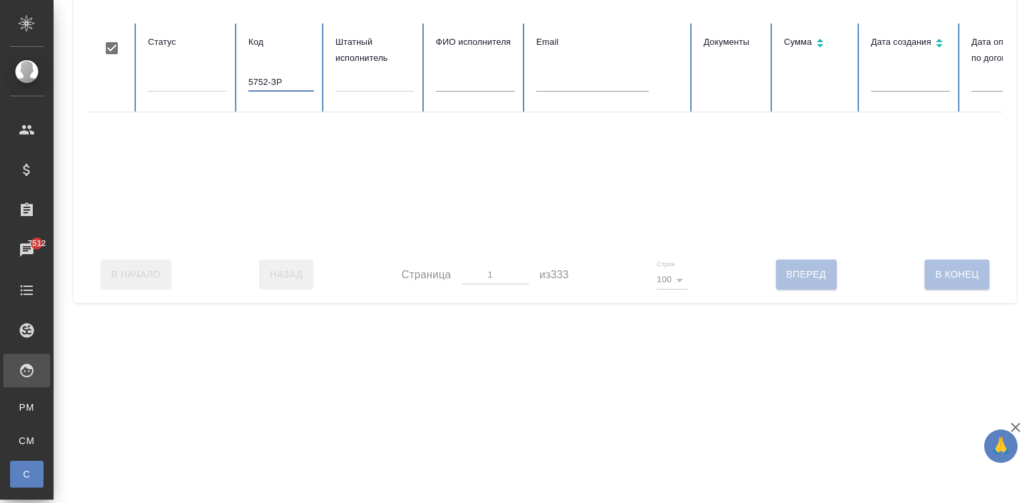
checkbox input "true"
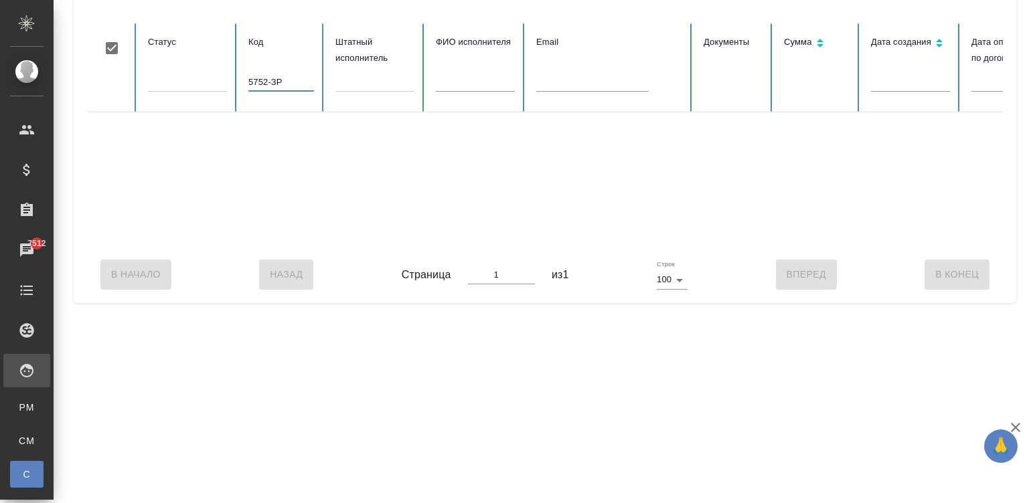
click at [284, 82] on input "5752-ЗР" at bounding box center [281, 82] width 66 height 19
paste input "text"
click at [274, 78] on input "5752-ЗР" at bounding box center [281, 82] width 66 height 19
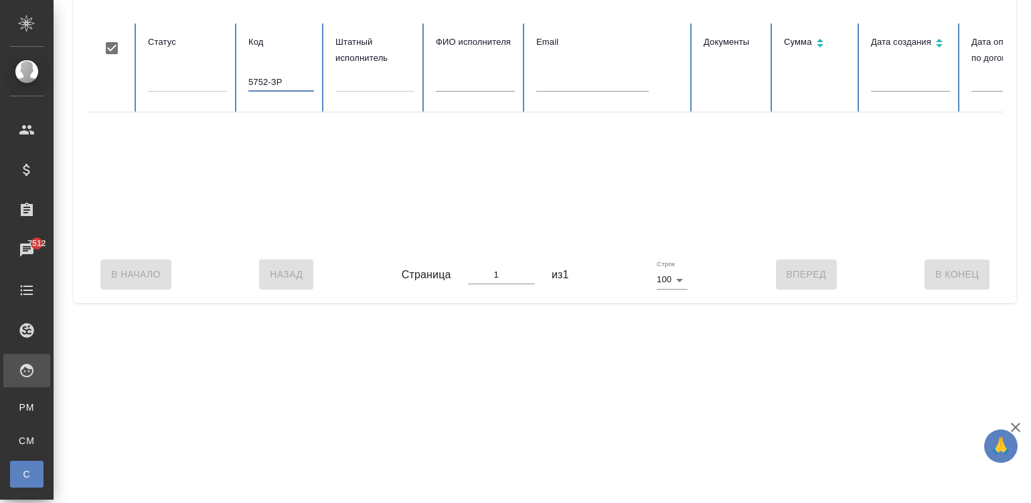
click at [274, 78] on input "5752-ЗР" at bounding box center [281, 82] width 66 height 19
paste input "ФЛ-V36868"
type input "ФЛ-V36868"
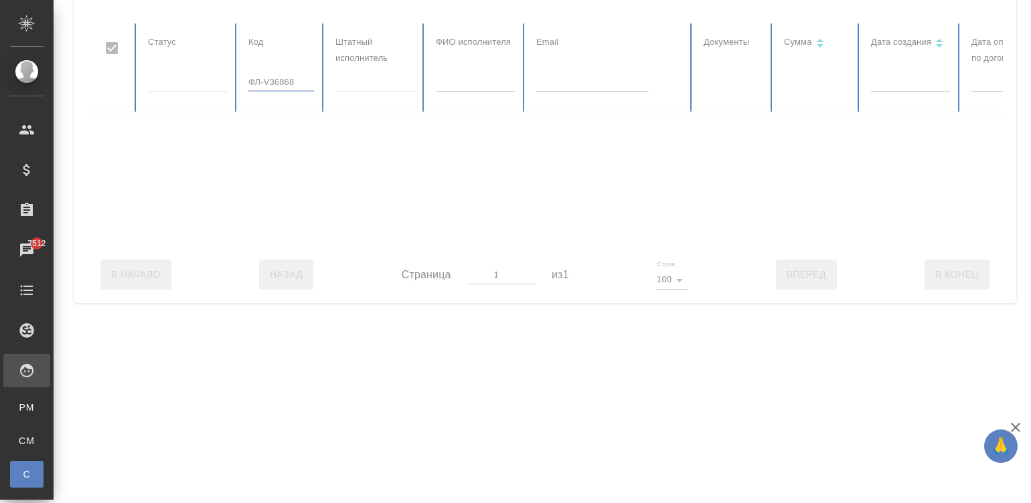
checkbox input "false"
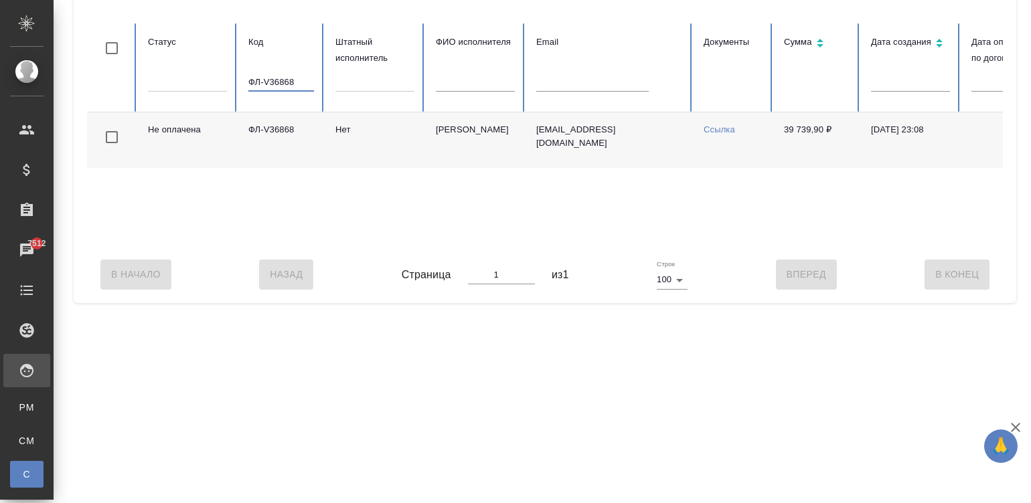
click at [293, 79] on input "ФЛ-V36868" at bounding box center [281, 82] width 66 height 19
paste input "613"
click at [260, 78] on input "ФЛ-V36613" at bounding box center [281, 82] width 66 height 19
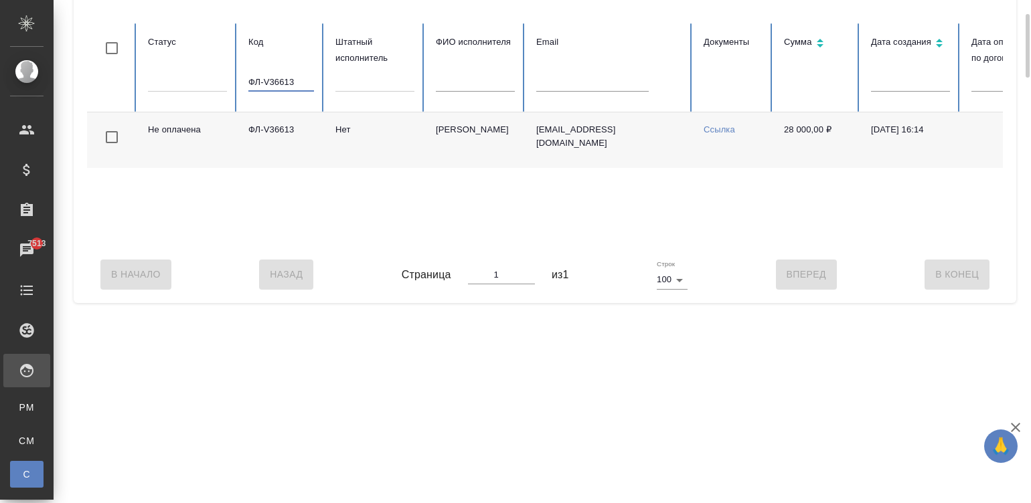
click at [260, 78] on input "ФЛ-V36613" at bounding box center [281, 82] width 66 height 19
paste input "809"
click at [734, 242] on div "Не оплачена ФЛ-V36809 Нет Клешнёва Вера Александровна Vera.nika401@gmail.com Сс…" at bounding box center [804, 179] width 1434 height 134
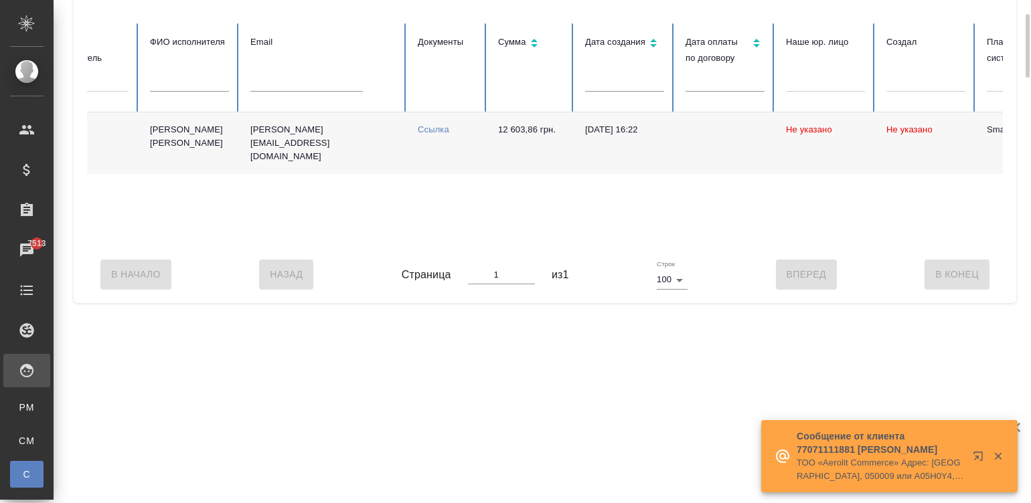
scroll to position [0, 284]
drag, startPoint x: 495, startPoint y: 129, endPoint x: 538, endPoint y: 129, distance: 43.5
click at [538, 129] on td "12 603,86 грн." at bounding box center [532, 143] width 87 height 62
copy td "12 603,86"
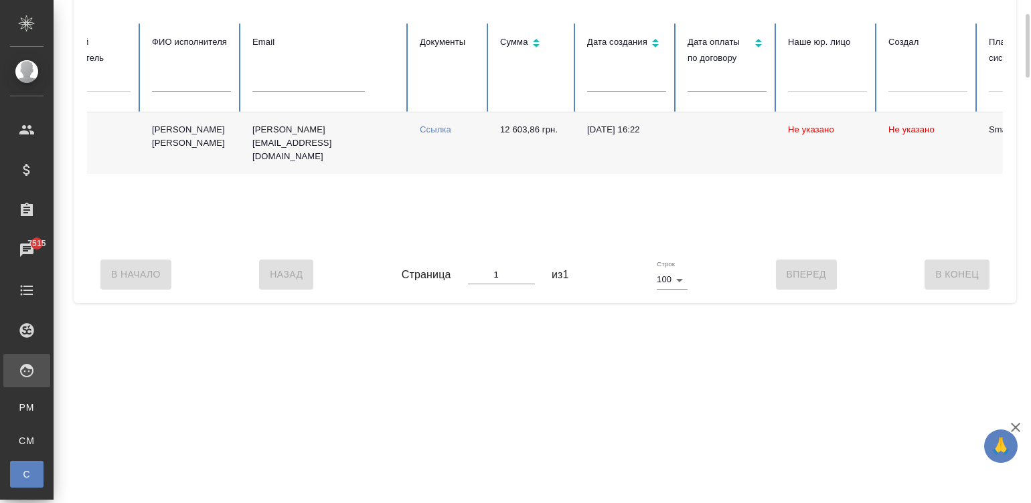
click at [377, 155] on td "Vera.nika401@gmail.com" at bounding box center [325, 143] width 167 height 62
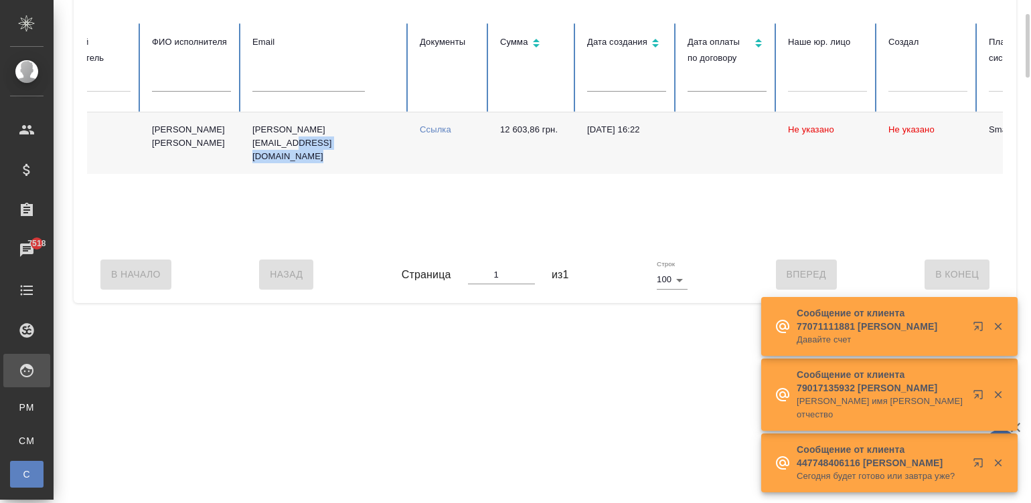
click at [185, 263] on div "В Начало Назад Страница 1 из 1 Строк 100 100 Вперед В Конец" at bounding box center [545, 274] width 916 height 56
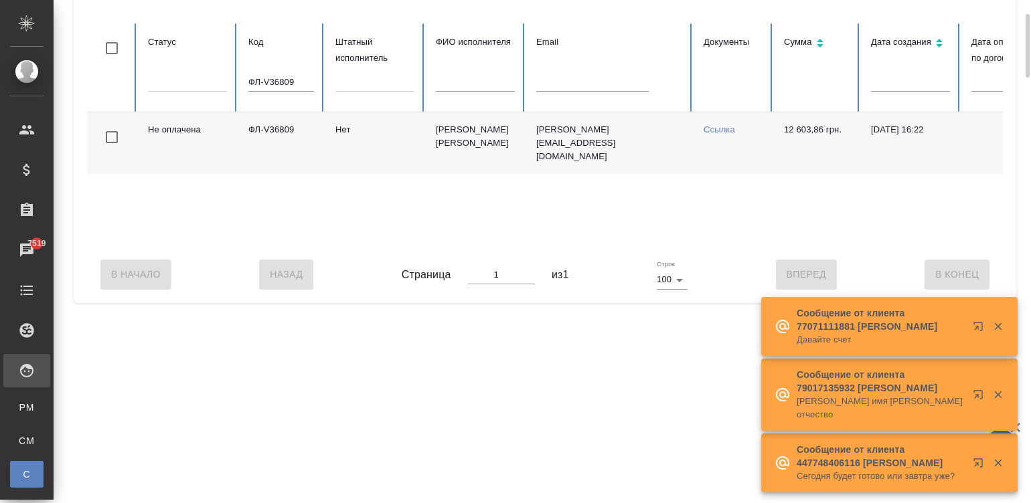
click at [287, 84] on input "ФЛ-V36809" at bounding box center [281, 82] width 66 height 19
paste input "V36885"
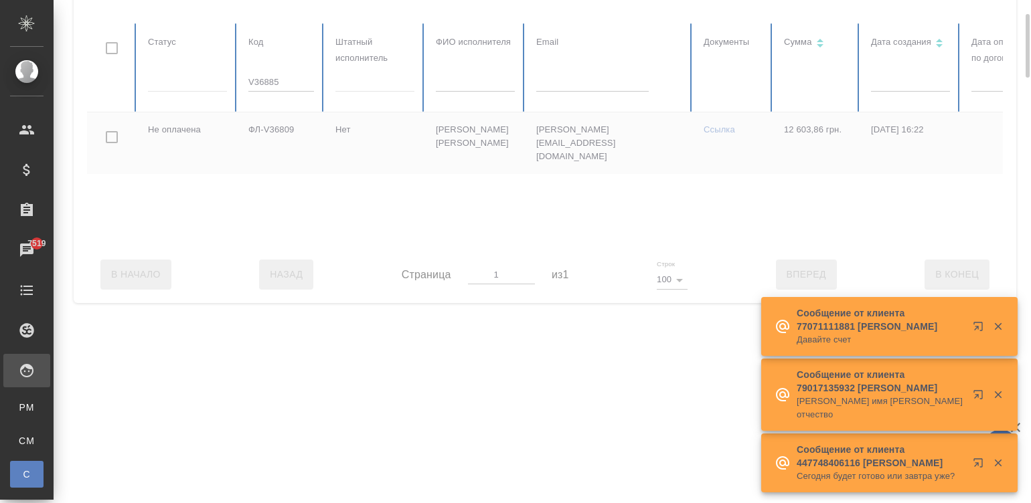
click at [287, 84] on div at bounding box center [804, 134] width 1434 height 223
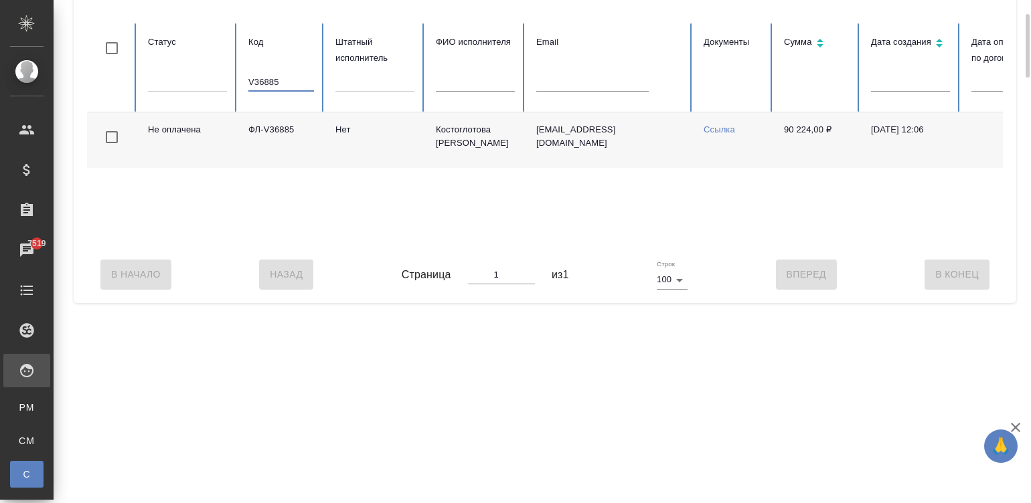
click at [288, 79] on input "V36885" at bounding box center [281, 82] width 66 height 19
paste input "ФЛ-V36971"
click at [272, 86] on input "ФЛ-V36971" at bounding box center [281, 82] width 66 height 19
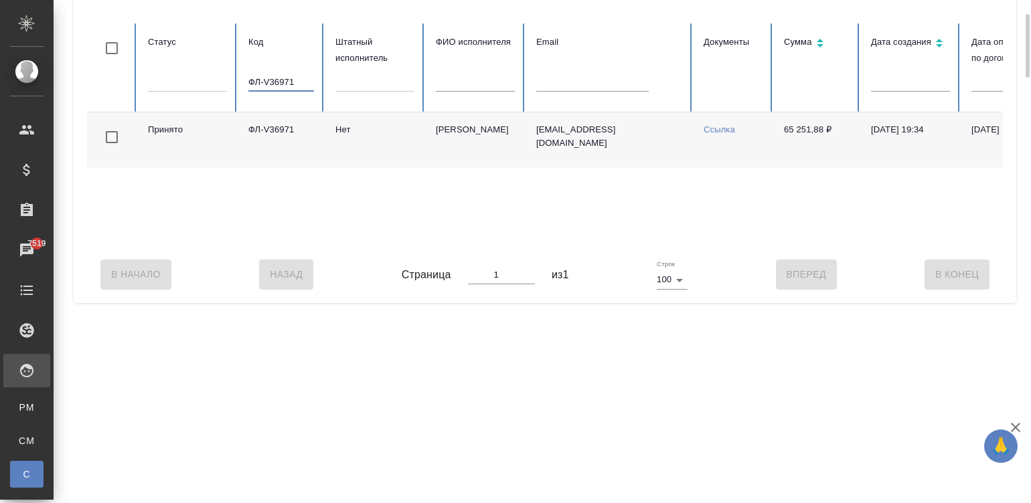
click at [272, 86] on input "ФЛ-V36971" at bounding box center [281, 82] width 66 height 19
paste input "866"
click at [429, 147] on td "Апсатарова Арууке Эриковна" at bounding box center [475, 140] width 100 height 56
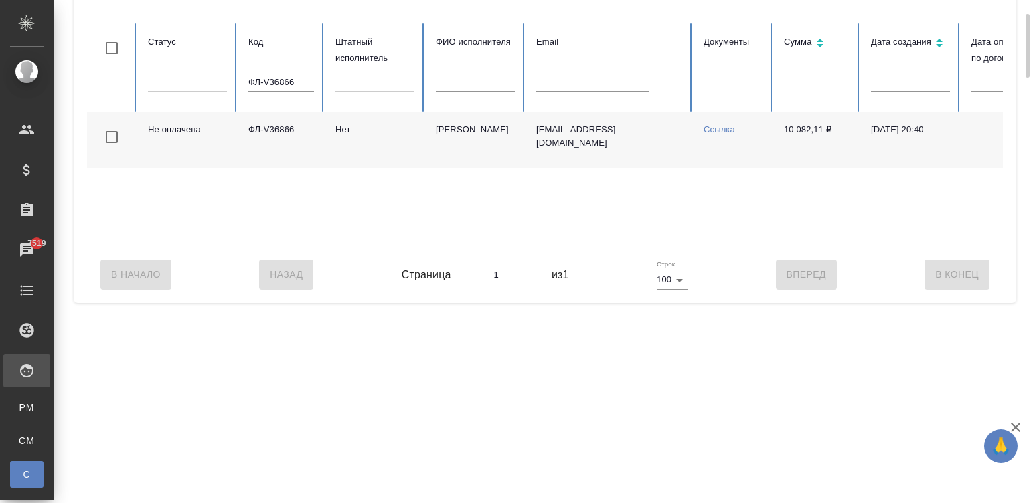
click at [280, 80] on input "ФЛ-V36866" at bounding box center [281, 82] width 66 height 19
paste input "143"
click at [279, 73] on input "ФЛ-V36143" at bounding box center [281, 82] width 66 height 19
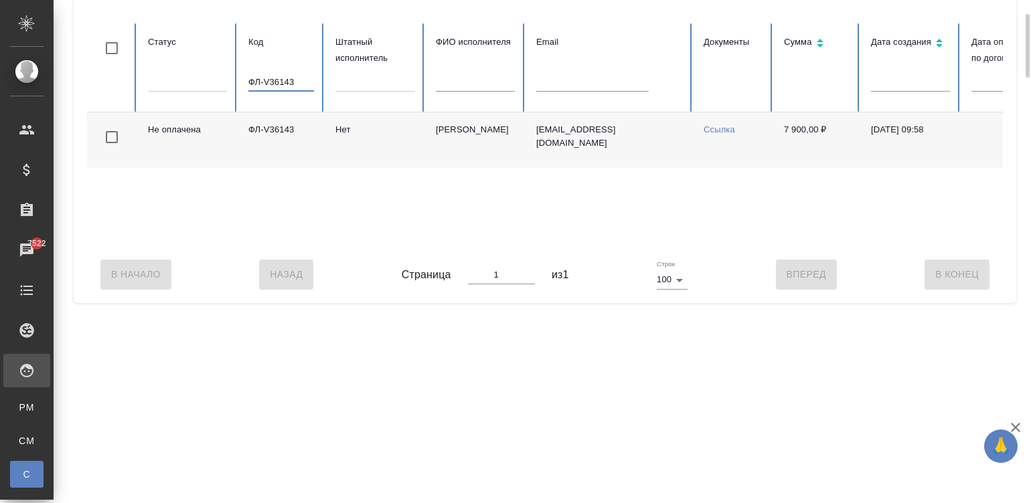
click at [279, 73] on input "ФЛ-V36143" at bounding box center [281, 82] width 66 height 19
paste input "464"
click at [499, 156] on td "[PERSON_NAME]" at bounding box center [475, 140] width 100 height 56
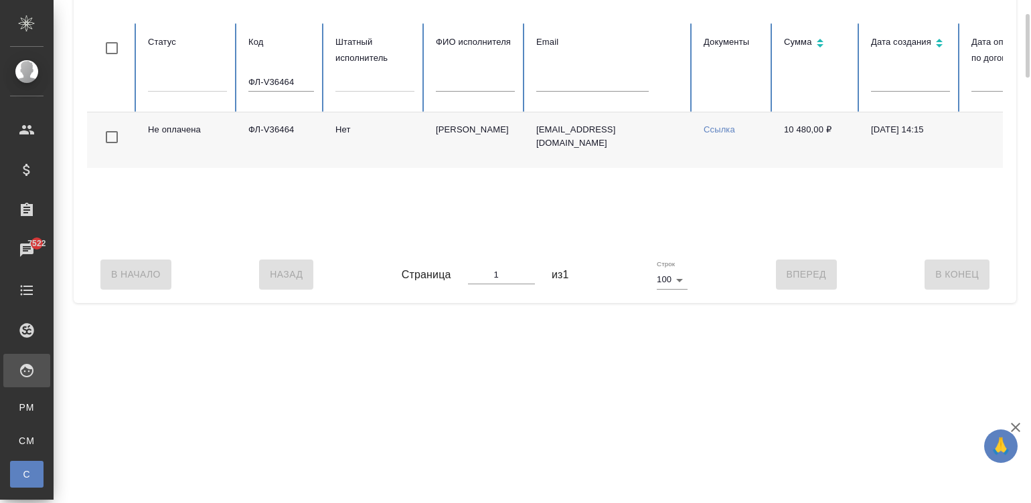
click at [499, 156] on td "[PERSON_NAME]" at bounding box center [475, 140] width 100 height 56
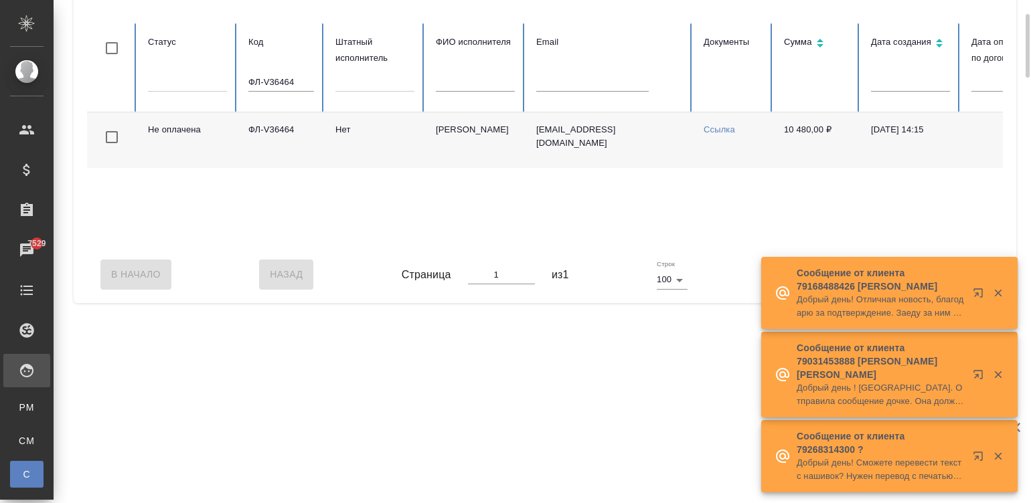
click at [298, 84] on input "ФЛ-V36464" at bounding box center [281, 82] width 66 height 19
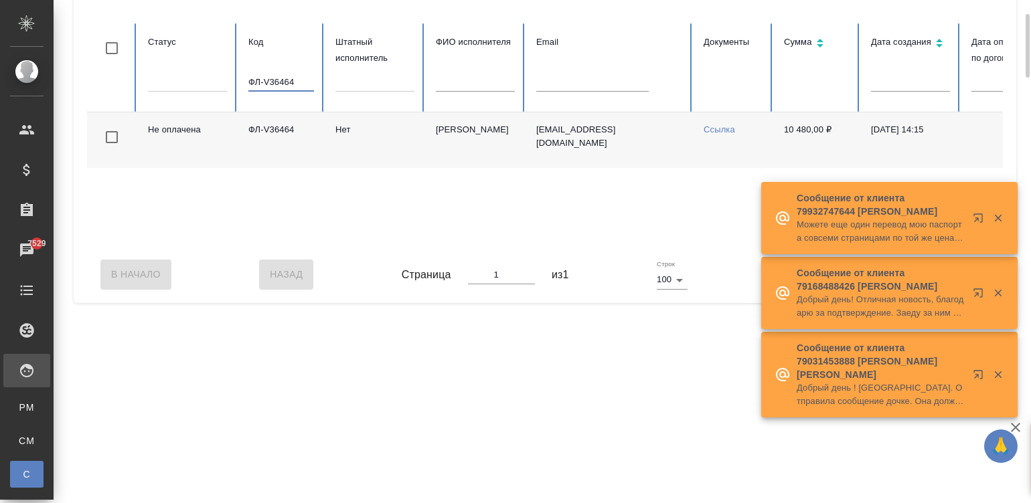
click at [298, 84] on input "ФЛ-V36464" at bounding box center [281, 82] width 66 height 19
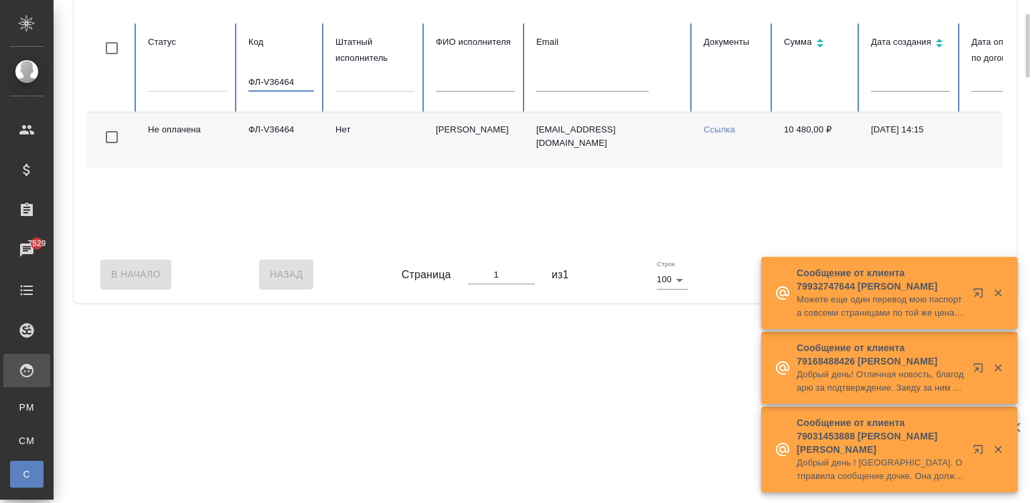
click at [298, 84] on input "ФЛ-V36464" at bounding box center [281, 82] width 66 height 19
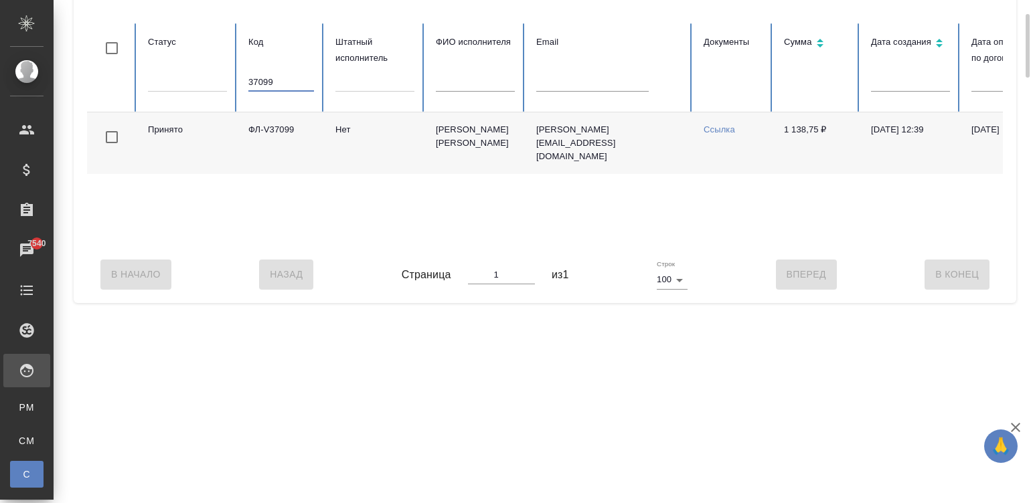
type input "37099"
click at [719, 132] on link "Ссылка" at bounding box center [718, 129] width 31 height 10
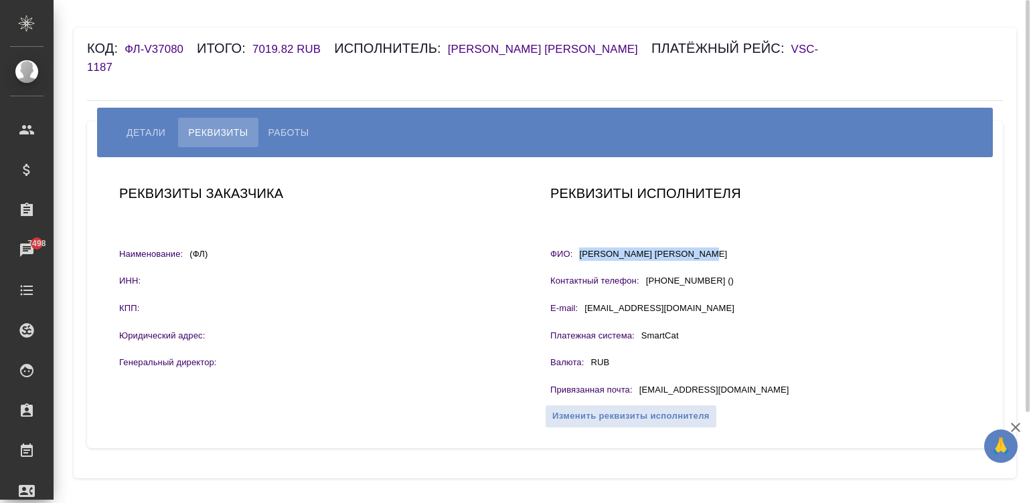
drag, startPoint x: 697, startPoint y: 234, endPoint x: 547, endPoint y: 187, distance: 157.9
click at [579, 248] on div "ФИО: Байрамов Заур Аслан оглы" at bounding box center [760, 256] width 420 height 17
copy p "[PERSON_NAME] [PERSON_NAME]"
drag, startPoint x: 737, startPoint y: 369, endPoint x: 635, endPoint y: 375, distance: 101.9
click at [635, 383] on div "Привязанная почта : info@azeperevod.ru" at bounding box center [760, 391] width 420 height 17
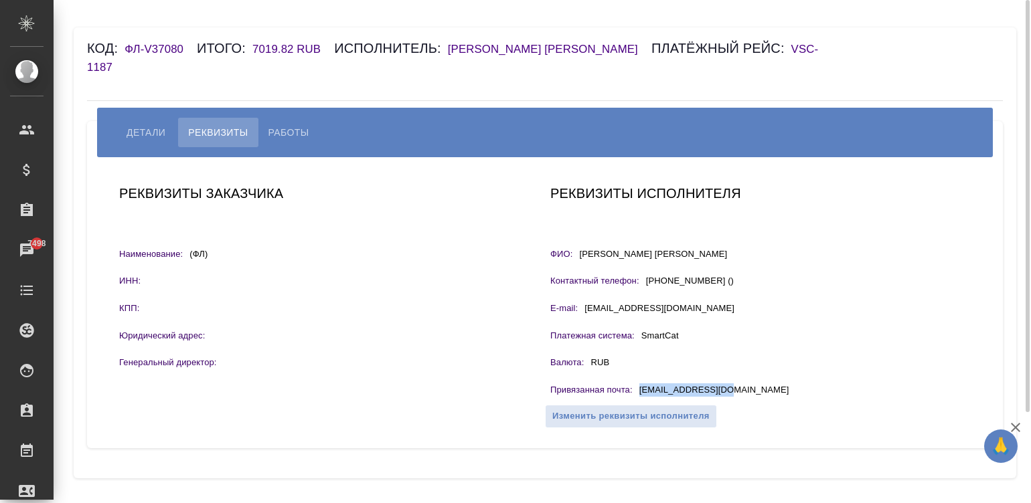
copy div "[EMAIL_ADDRESS][DOMAIN_NAME]"
click at [281, 124] on span "Работы" at bounding box center [288, 132] width 41 height 16
select select "10"
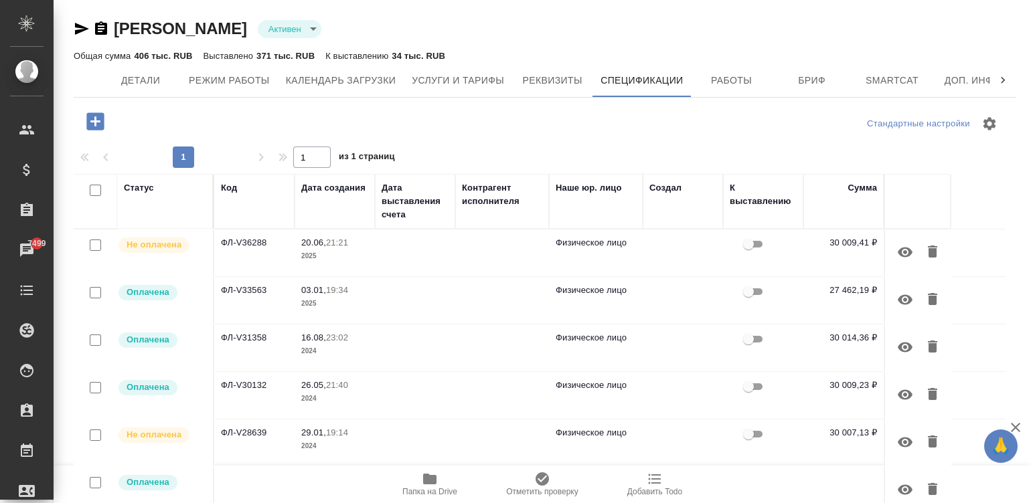
click at [501, 252] on td at bounding box center [502, 253] width 94 height 47
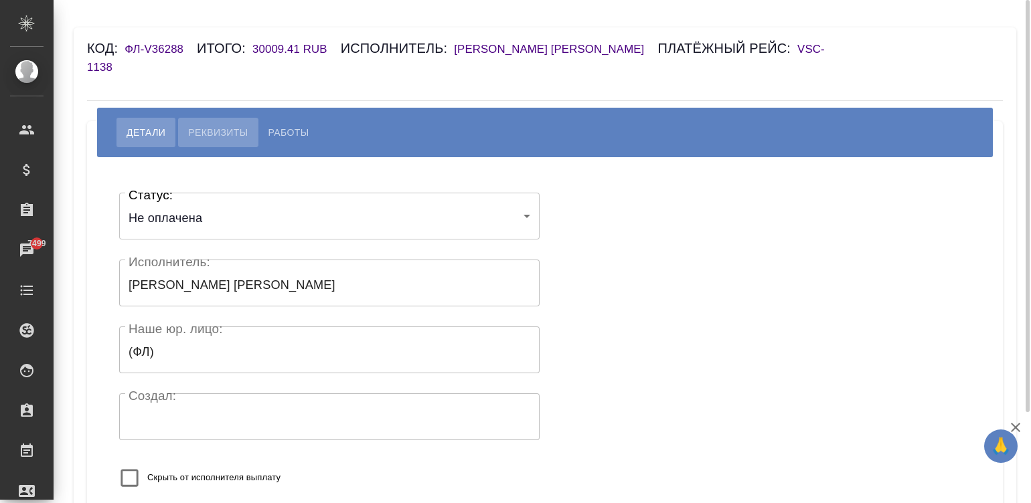
click at [209, 134] on span "Реквизиты" at bounding box center [218, 132] width 60 height 16
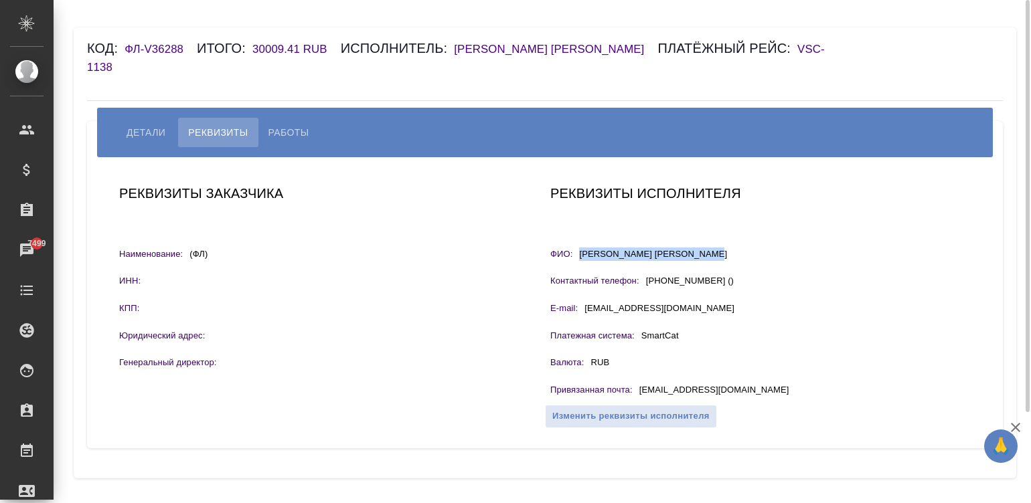
drag, startPoint x: 710, startPoint y: 252, endPoint x: 572, endPoint y: 254, distance: 137.9
click at [572, 254] on div "ФИО: Вахмянина Ольга Валерьевна" at bounding box center [760, 256] width 420 height 17
copy div "ФИО: Вахмянина Ольга Валерьевна"
drag, startPoint x: 713, startPoint y: 387, endPoint x: 637, endPoint y: 391, distance: 76.4
click at [637, 391] on div "Привязанная почта : prosmotr@tut.by" at bounding box center [760, 391] width 420 height 17
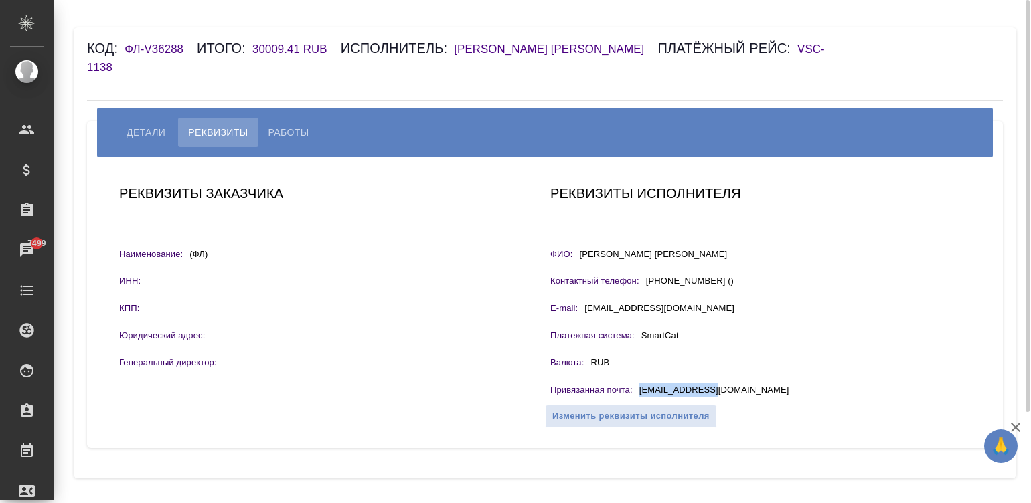
copy p "prosmotr@tut.by"
click at [278, 135] on span "Работы" at bounding box center [288, 132] width 41 height 16
select select "10"
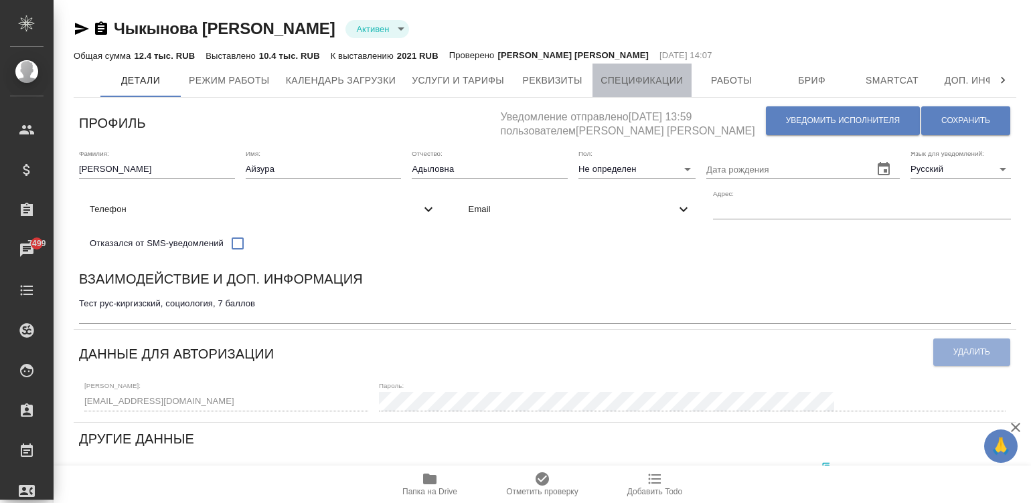
click at [610, 71] on button "Спецификации" at bounding box center [641, 80] width 98 height 33
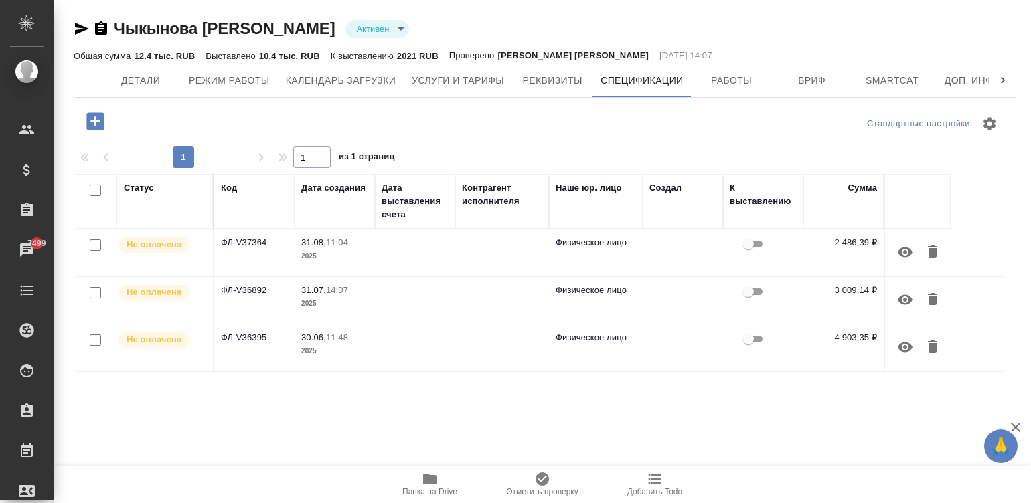
click at [400, 258] on td at bounding box center [415, 253] width 80 height 47
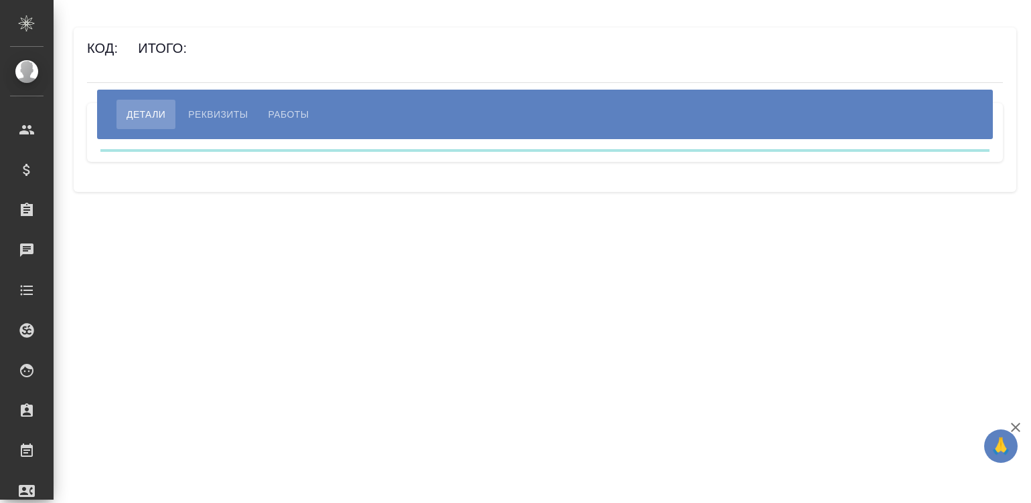
click at [214, 108] on span "Реквизиты" at bounding box center [218, 114] width 60 height 16
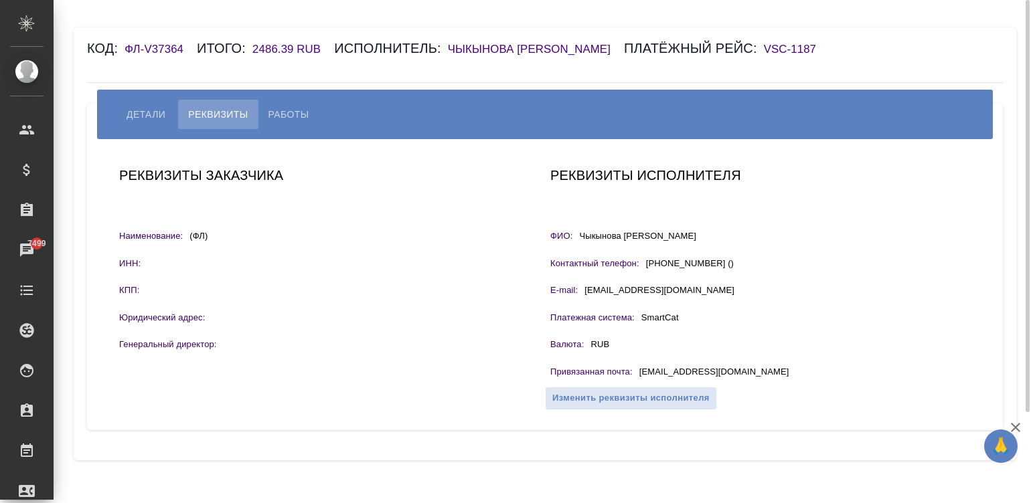
drag, startPoint x: 713, startPoint y: 238, endPoint x: 572, endPoint y: 246, distance: 140.8
click at [572, 246] on div "Реквизиты исполнителя ФИО: Чыкынова [PERSON_NAME] Контактный телефон: [PHONE_NU…" at bounding box center [760, 284] width 431 height 251
copy div "ФИО: [PERSON_NAME] [PERSON_NAME]"
drag, startPoint x: 713, startPoint y: 368, endPoint x: 637, endPoint y: 371, distance: 76.3
click at [637, 371] on div "Привязанная почта : [EMAIL_ADDRESS][DOMAIN_NAME]" at bounding box center [760, 373] width 420 height 17
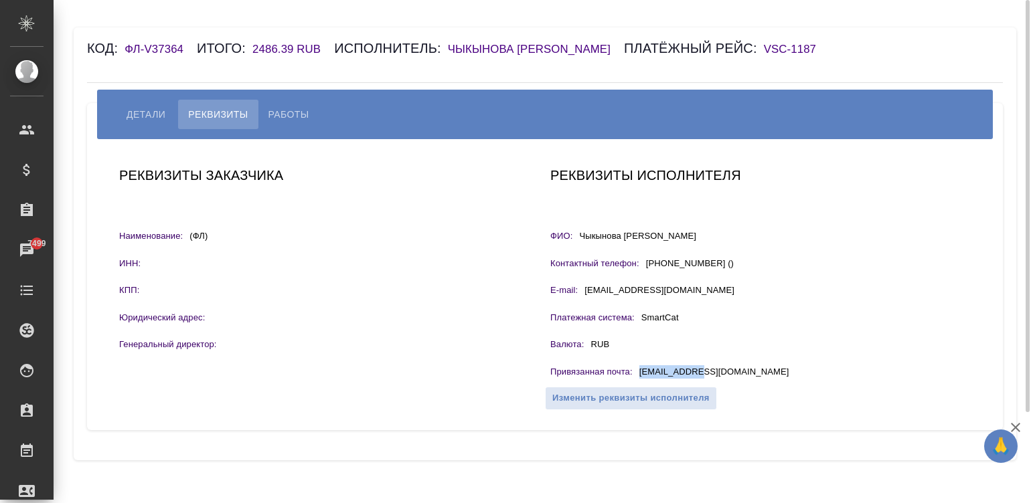
copy p "[EMAIL_ADDRESS][DOMAIN_NAME]"
click at [280, 109] on span "Работы" at bounding box center [288, 114] width 41 height 16
select select "10"
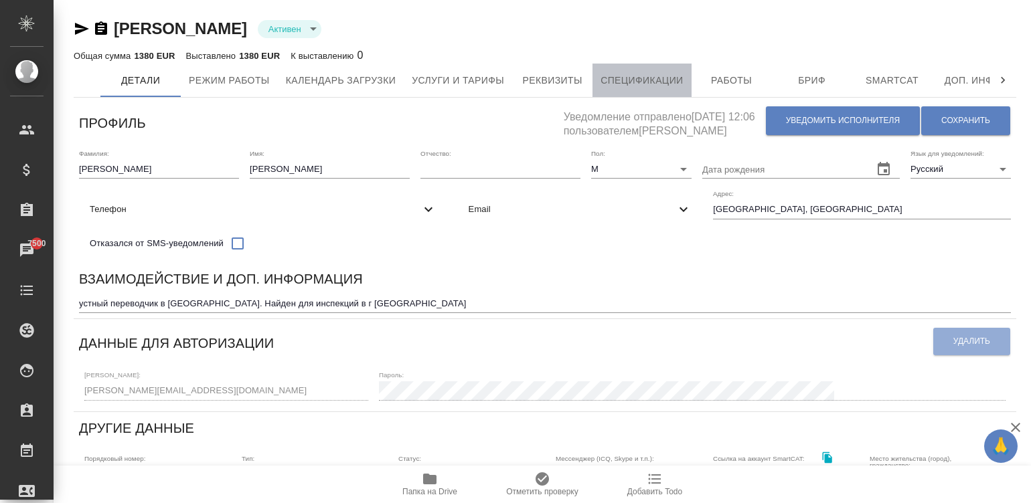
click at [667, 78] on span "Спецификации" at bounding box center [641, 80] width 82 height 17
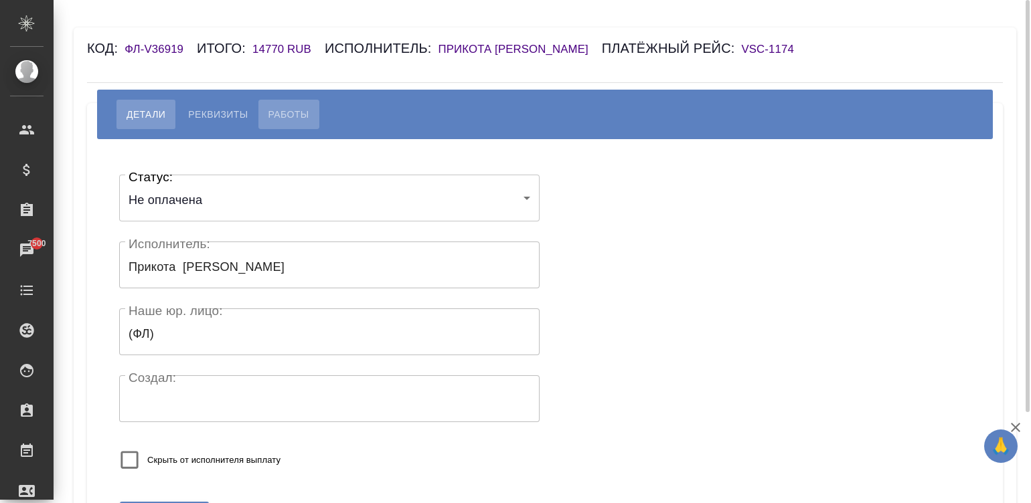
click at [279, 114] on span "Работы" at bounding box center [288, 114] width 41 height 16
click at [208, 118] on span "Реквизиты" at bounding box center [218, 114] width 60 height 16
select select "10"
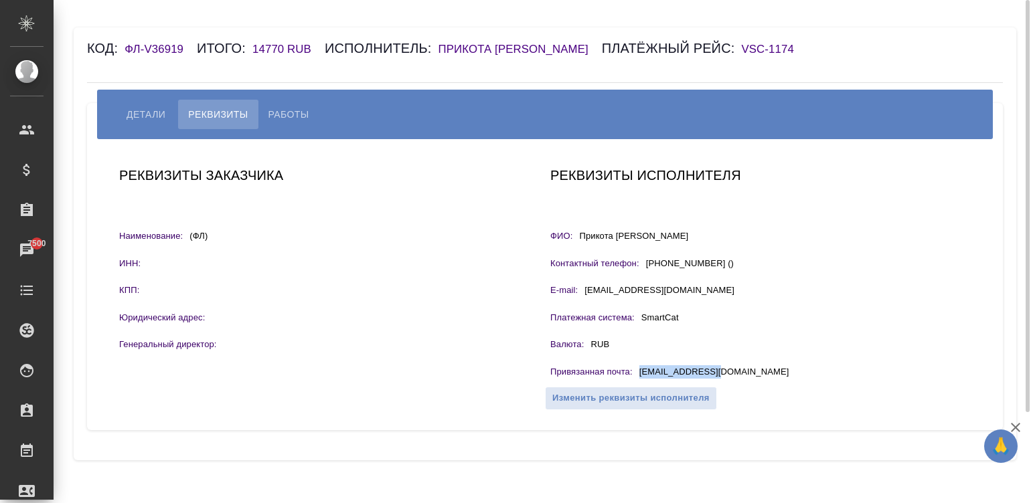
drag, startPoint x: 726, startPoint y: 366, endPoint x: 634, endPoint y: 369, distance: 91.7
click at [634, 369] on div "Привязанная почта : ivna2003@mail.ru" at bounding box center [760, 373] width 420 height 17
copy div "ivna2003@mail.ru"
drag, startPoint x: 711, startPoint y: 238, endPoint x: 573, endPoint y: 235, distance: 138.6
click at [576, 237] on div "ФИО: Прикота Наталья Николаевна" at bounding box center [760, 238] width 420 height 17
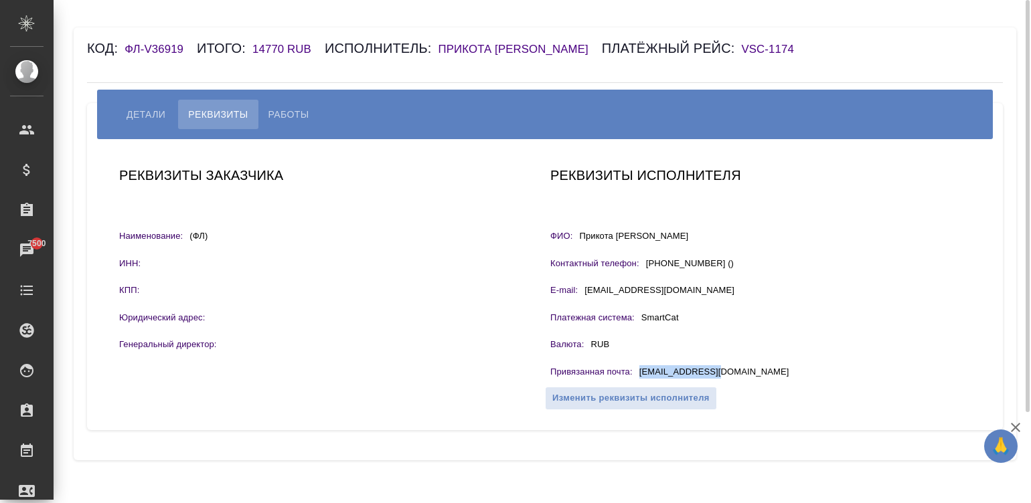
copy p "Прикота Наталья Николаевна"
click at [288, 117] on span "Работы" at bounding box center [288, 114] width 41 height 16
select select "10"
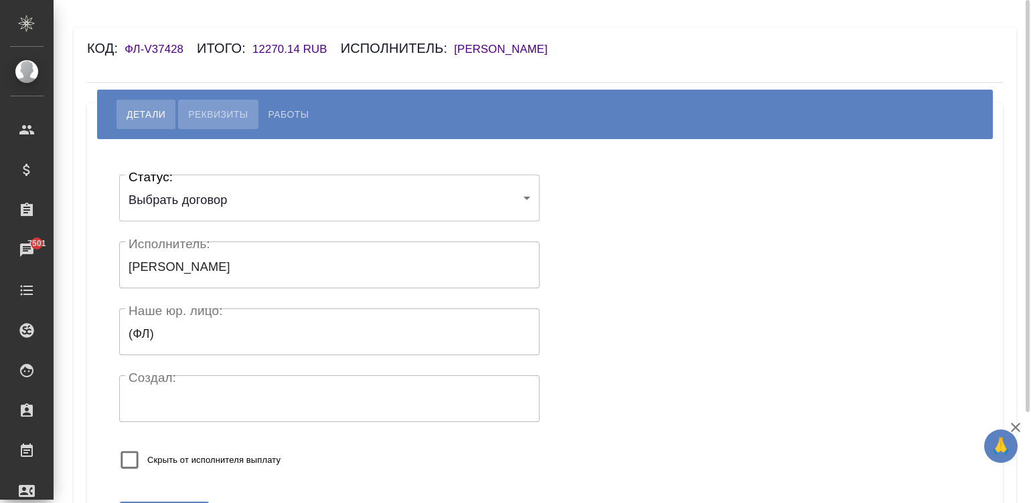
click at [208, 114] on span "Реквизиты" at bounding box center [218, 114] width 60 height 16
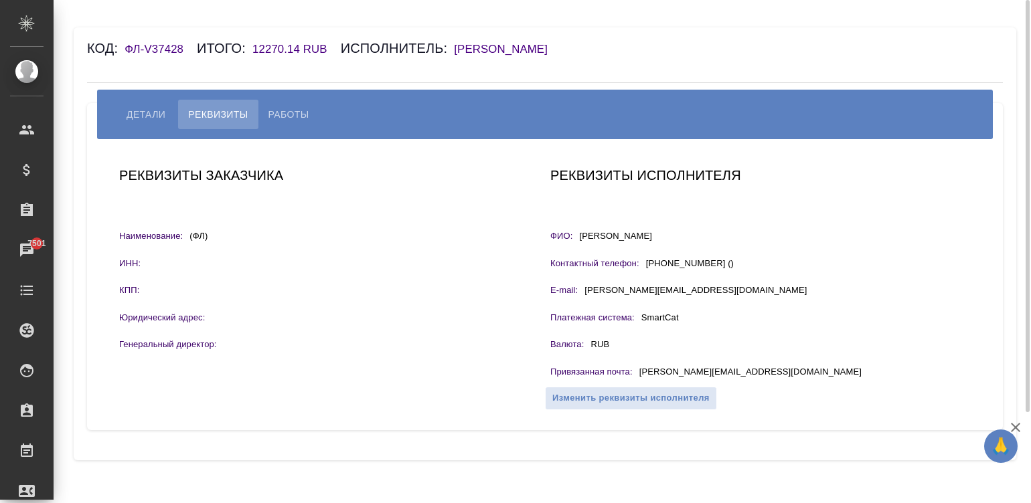
drag, startPoint x: 723, startPoint y: 235, endPoint x: 578, endPoint y: 246, distance: 145.0
click at [578, 246] on div "Реквизиты исполнителя ФИО: [PERSON_NAME] Контактный телефон: [PHONE_NUMBER] () …" at bounding box center [760, 284] width 431 height 251
copy p "[PERSON_NAME]"
drag, startPoint x: 750, startPoint y: 369, endPoint x: 634, endPoint y: 371, distance: 116.5
click at [636, 371] on div "Привязанная почта : a.k.kalambay@gmail.com" at bounding box center [760, 373] width 420 height 17
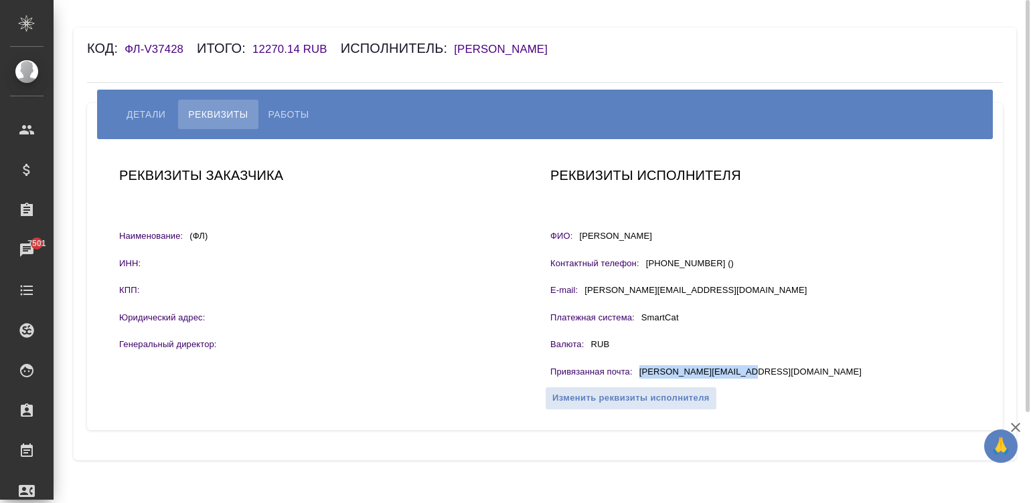
copy p "a.k.kalambay@gmail.com"
click at [279, 114] on span "Работы" at bounding box center [288, 114] width 41 height 16
select select "10"
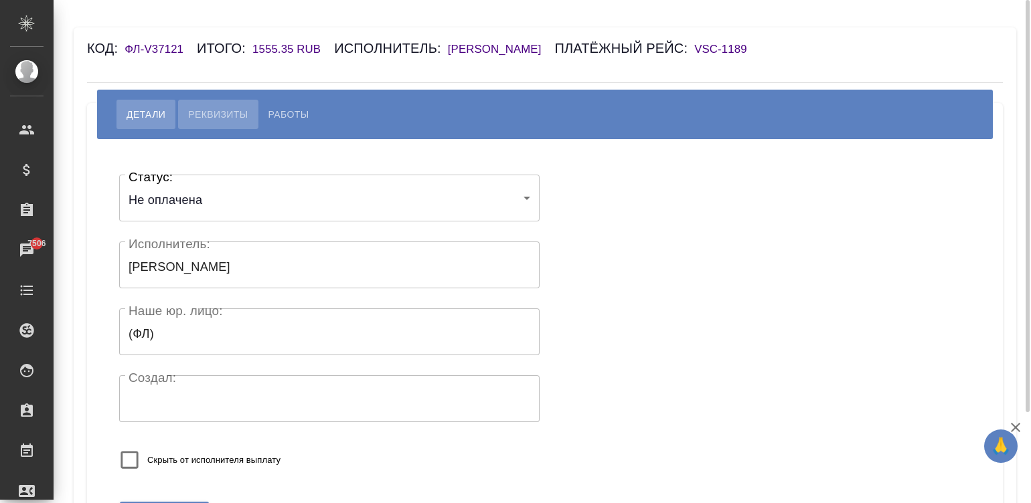
click at [218, 122] on span "Реквизиты" at bounding box center [218, 114] width 60 height 16
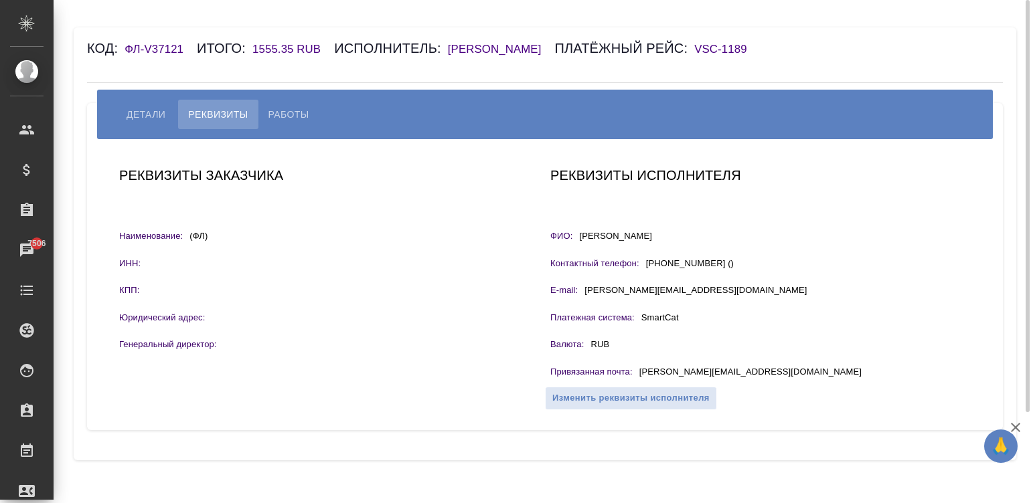
drag, startPoint x: 740, startPoint y: 253, endPoint x: 579, endPoint y: 267, distance: 161.2
click at [579, 246] on div "ФИО: [PERSON_NAME]" at bounding box center [760, 238] width 420 height 17
copy p "[PERSON_NAME]"
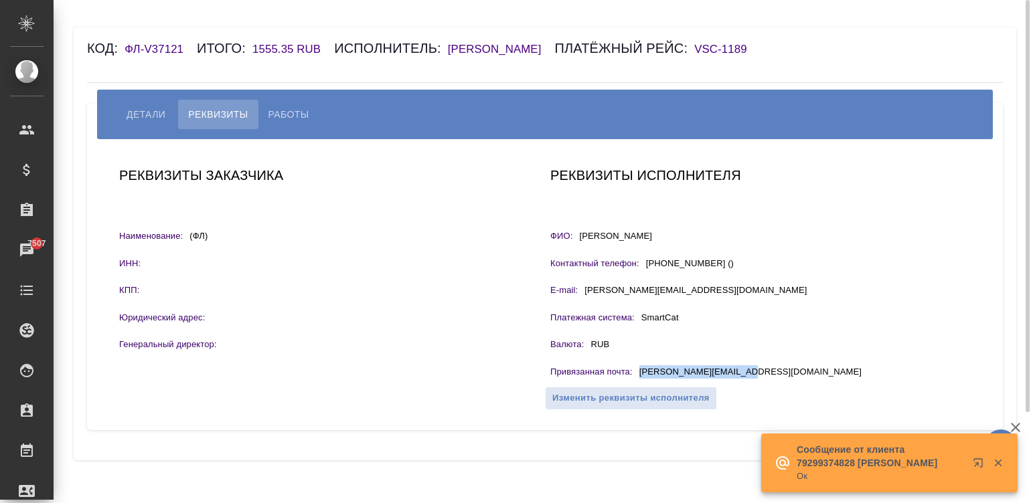
drag, startPoint x: 743, startPoint y: 394, endPoint x: 634, endPoint y: 392, distance: 108.5
click at [634, 382] on div "Привязанная почта : nik.potevsky@yandex.ru" at bounding box center [760, 373] width 420 height 17
copy div "nik.potevsky@yandex.ru"
click at [281, 122] on span "Работы" at bounding box center [288, 114] width 41 height 16
select select "10"
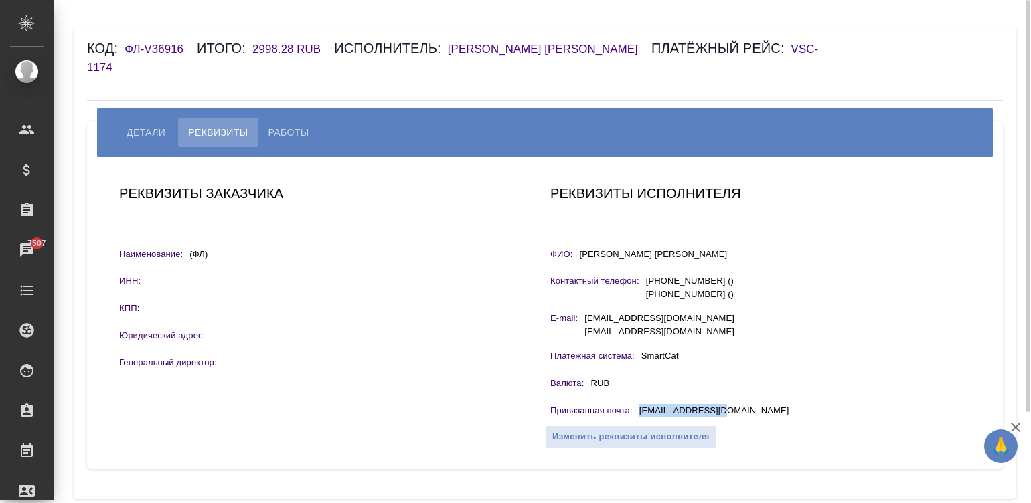
drag, startPoint x: 732, startPoint y: 390, endPoint x: 634, endPoint y: 398, distance: 98.7
click at [634, 404] on div "Привязанная почта : slujebnoe@mail.ru" at bounding box center [760, 412] width 420 height 17
copy div "slujebnoe@mail.ru"
click at [278, 124] on span "Работы" at bounding box center [288, 132] width 41 height 16
select select "10"
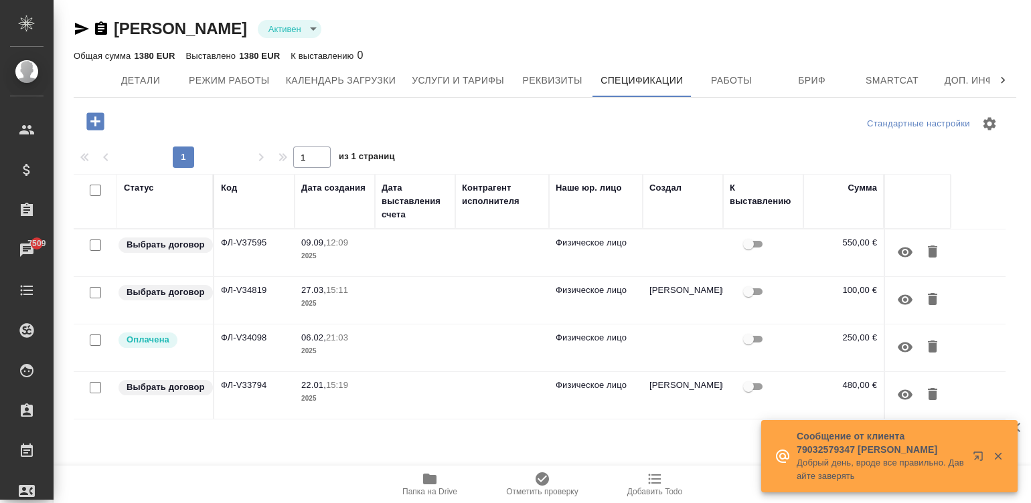
click at [385, 264] on td at bounding box center [415, 253] width 80 height 47
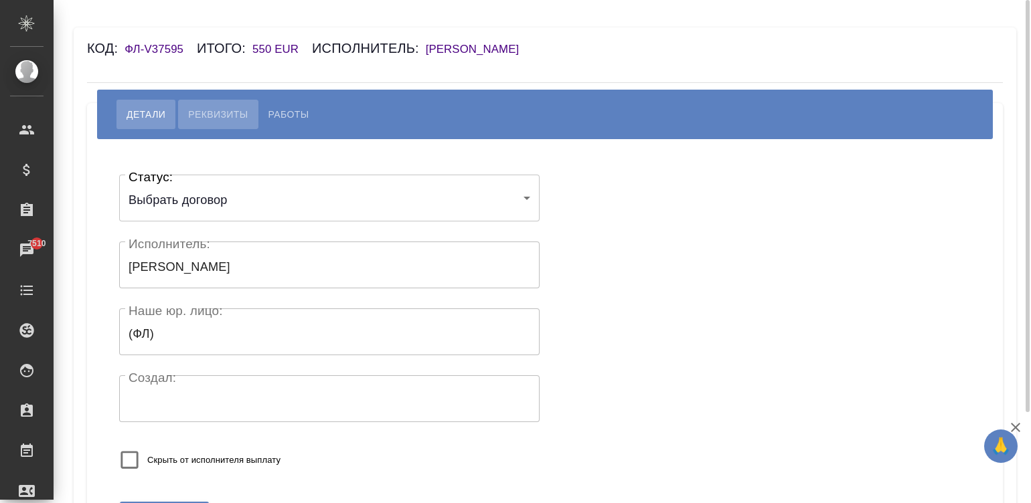
click at [199, 113] on span "Реквизиты" at bounding box center [218, 114] width 60 height 16
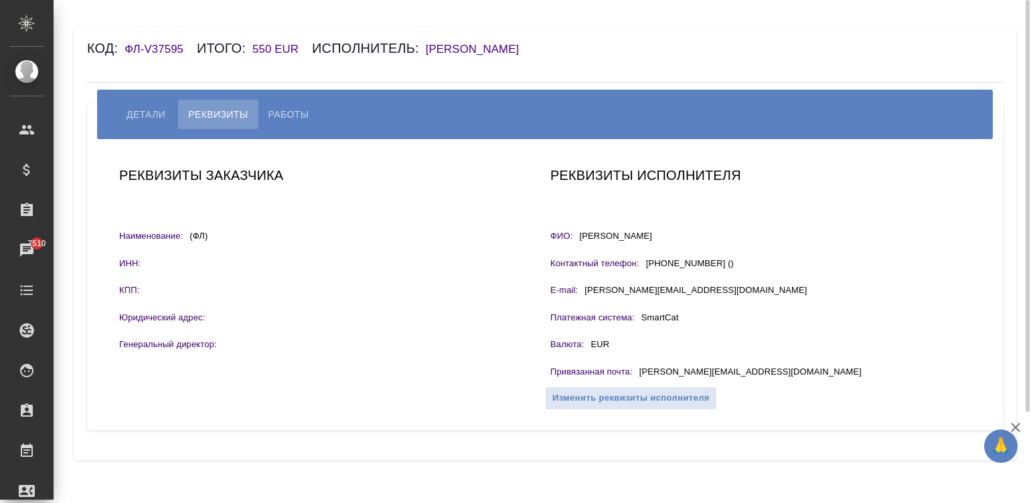
drag, startPoint x: 668, startPoint y: 234, endPoint x: 578, endPoint y: 237, distance: 89.7
click at [578, 237] on div "ФИО: Макаревич Денис" at bounding box center [760, 238] width 420 height 17
drag, startPoint x: 773, startPoint y: 373, endPoint x: 633, endPoint y: 377, distance: 139.9
click at [633, 377] on div "Привязанная почта : denis.makarewitsch@gmail.com" at bounding box center [760, 373] width 420 height 17
copy div "denis.makarewitsch@gmail.com"
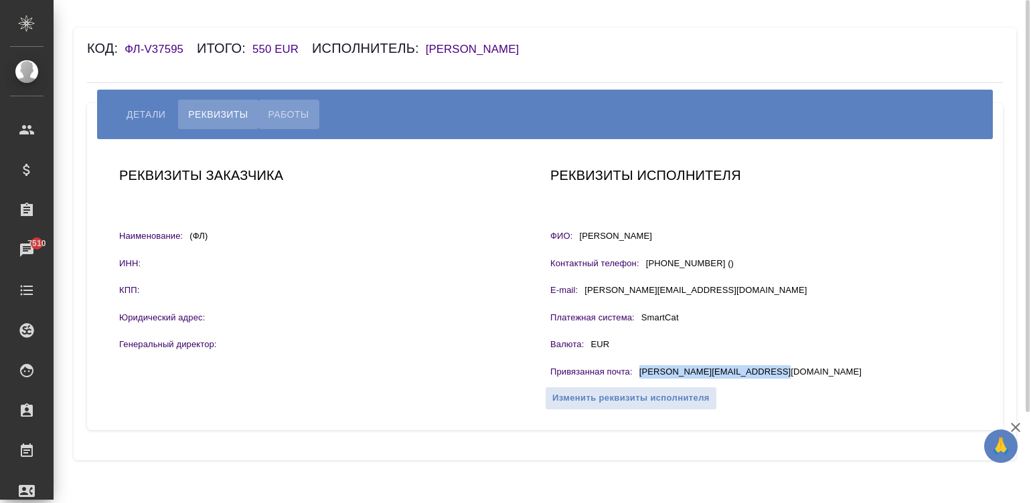
click at [266, 114] on button "Работы" at bounding box center [288, 114] width 61 height 29
select select "10"
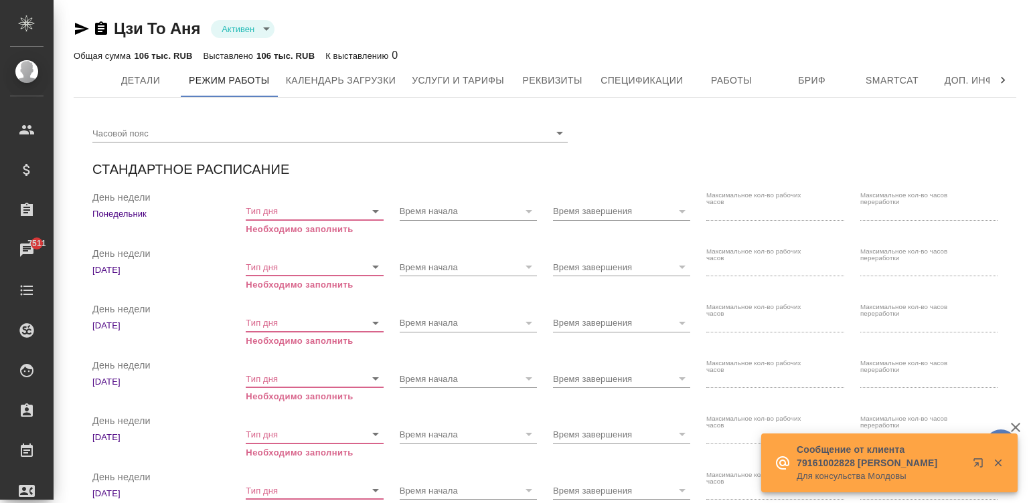
checkbox input "true"
click at [637, 85] on span "Спецификации" at bounding box center [641, 80] width 82 height 17
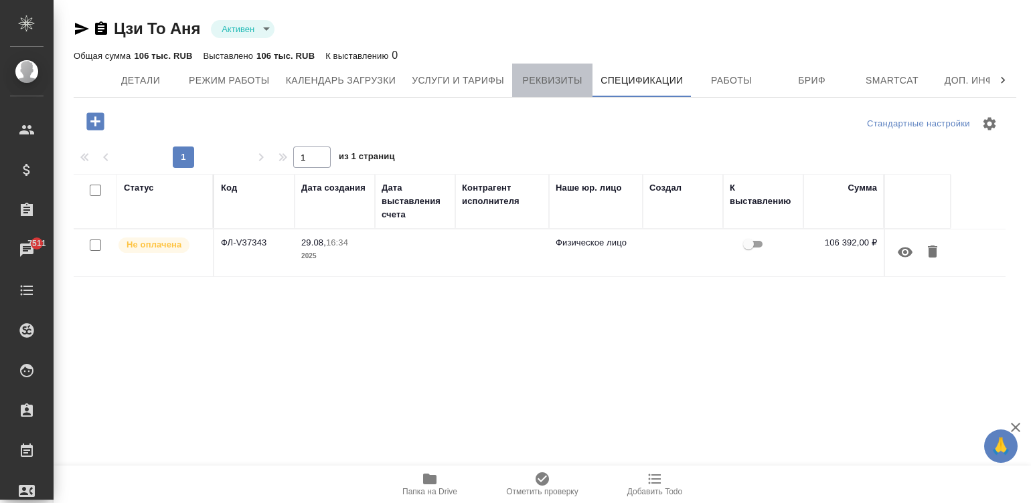
click at [545, 88] on span "Реквизиты" at bounding box center [552, 80] width 64 height 17
select select "10"
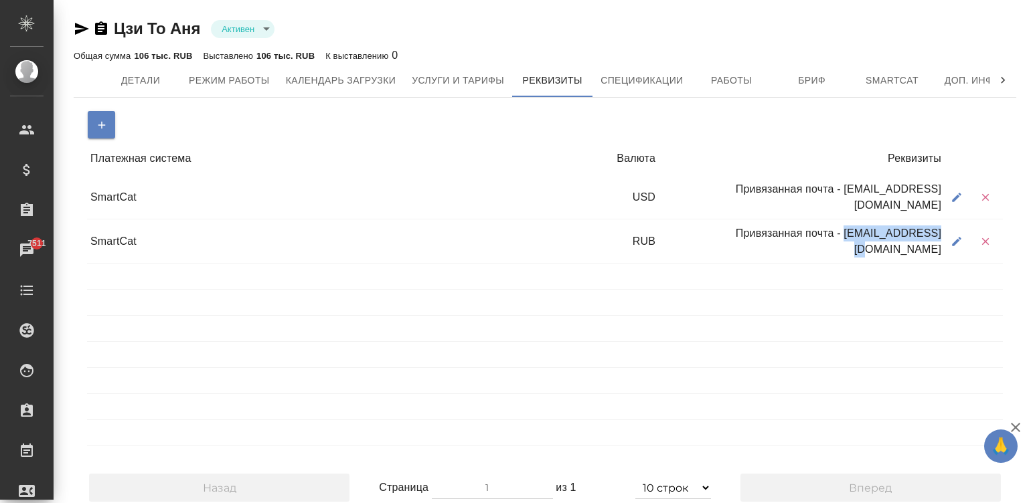
drag, startPoint x: 938, startPoint y: 246, endPoint x: 835, endPoint y: 244, distance: 102.4
click at [835, 244] on div "Привязанная почта - 1171194756@qq.com" at bounding box center [802, 241] width 286 height 41
copy div "1171194756@qq.com"
click at [97, 27] on icon "button" at bounding box center [101, 27] width 12 height 13
copy div "1171194756@qq.com"
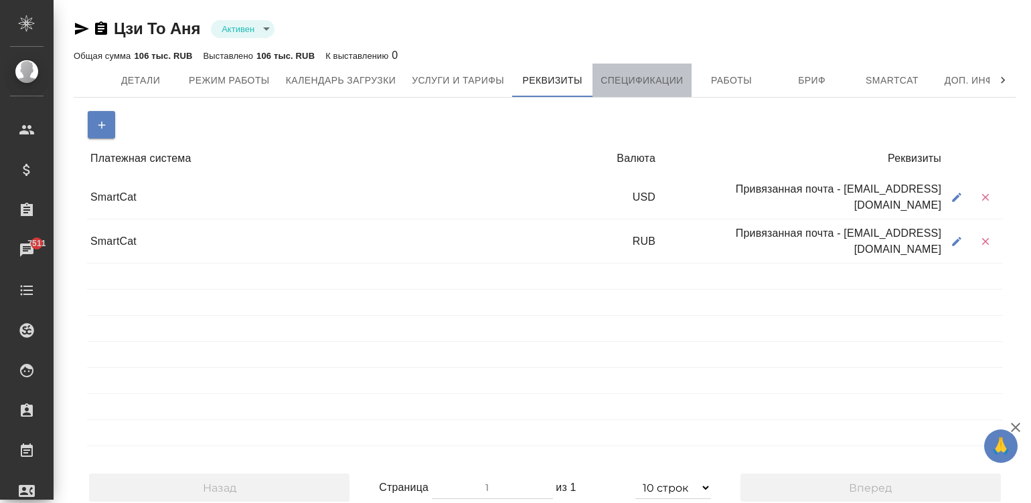
click at [642, 84] on span "Спецификации" at bounding box center [641, 80] width 82 height 17
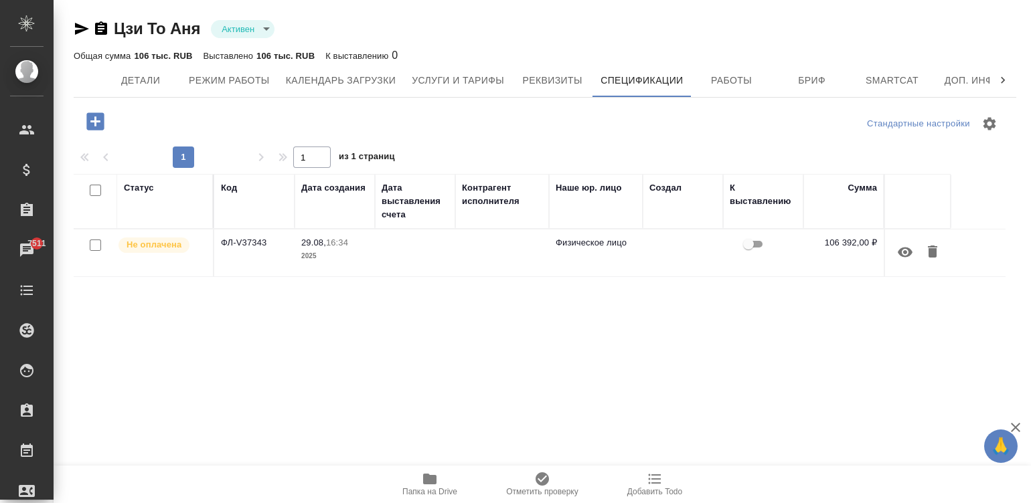
click at [420, 252] on td at bounding box center [415, 253] width 80 height 47
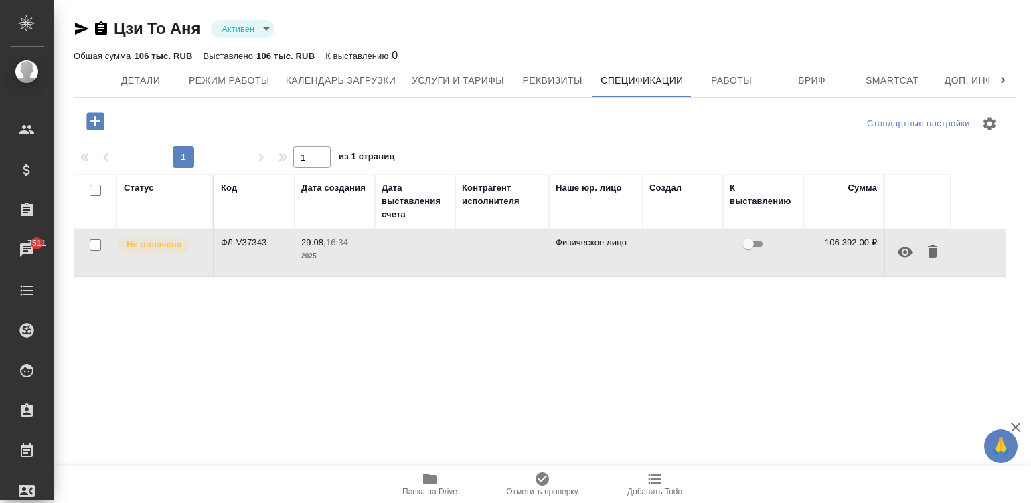
click at [420, 252] on td at bounding box center [415, 253] width 80 height 47
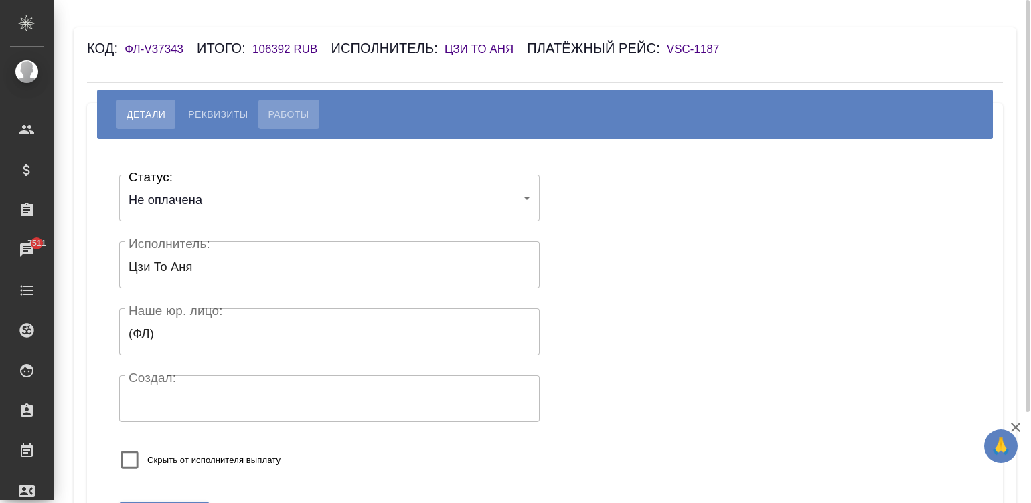
click at [284, 112] on span "Работы" at bounding box center [288, 114] width 41 height 16
select select "10"
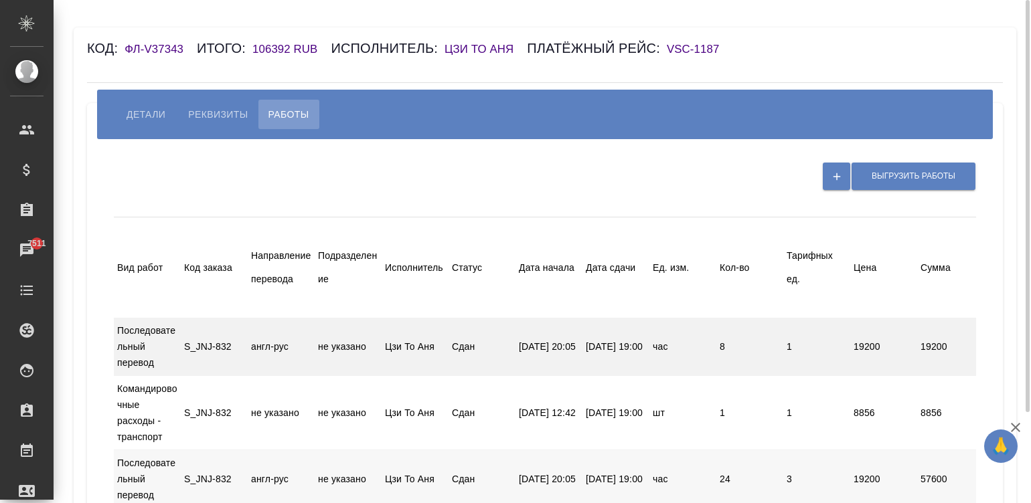
click at [853, 341] on div "19200" at bounding box center [883, 346] width 67 height 25
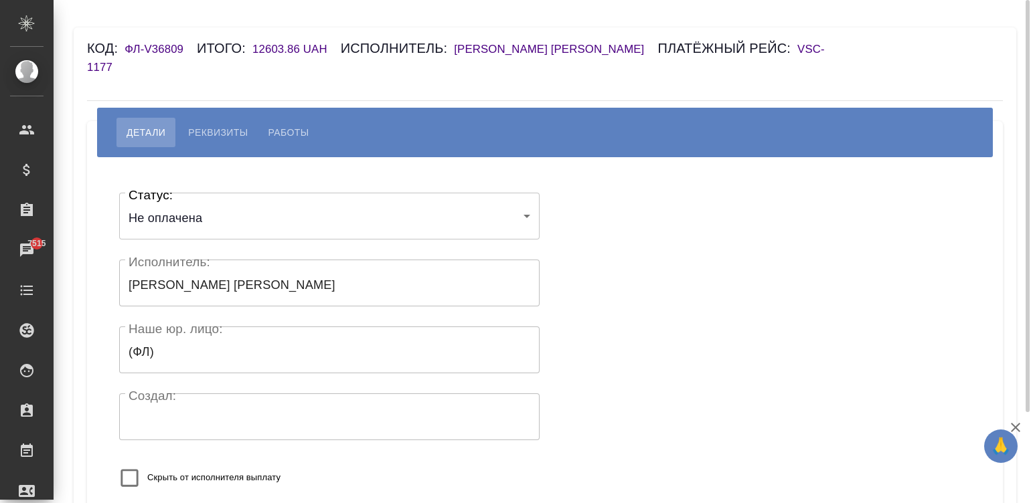
click at [211, 128] on span "Реквизиты" at bounding box center [218, 132] width 60 height 16
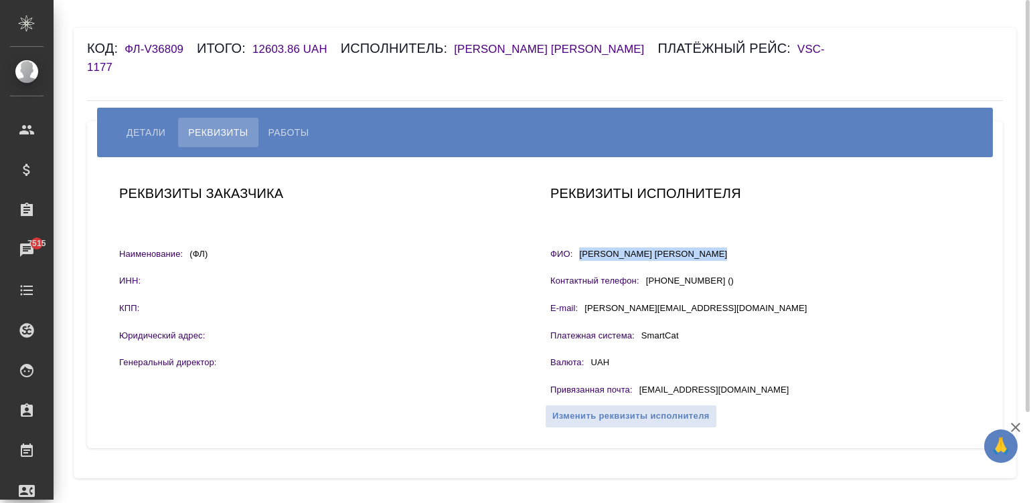
drag, startPoint x: 721, startPoint y: 257, endPoint x: 579, endPoint y: 258, distance: 142.6
click at [579, 258] on div "ФИО: Клешнёва Вера Александровна" at bounding box center [760, 256] width 420 height 17
copy p "Клешнёва Вера Александровна"
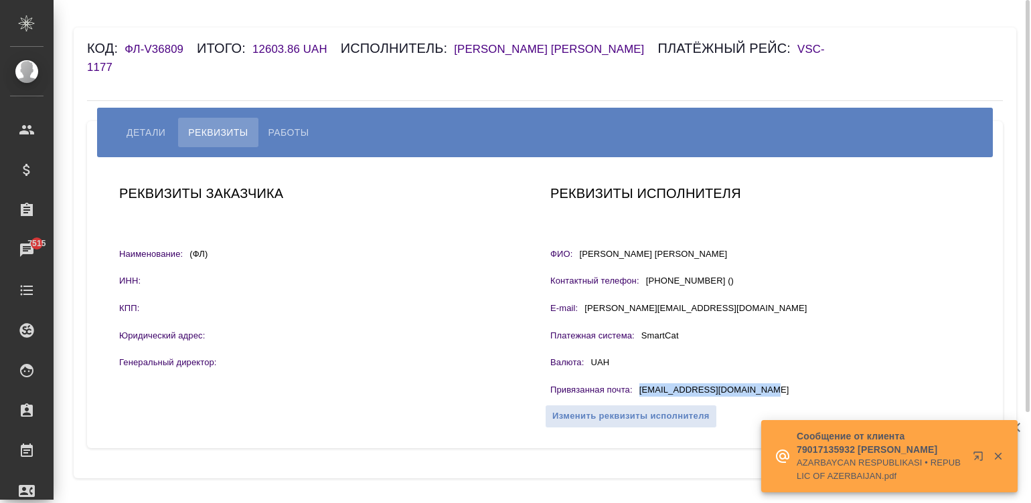
drag, startPoint x: 765, startPoint y: 392, endPoint x: 636, endPoint y: 391, distance: 128.5
click at [636, 391] on div "Привязанная почта : sviridovichpeter@gmail.com" at bounding box center [760, 391] width 420 height 17
copy p "sviridovichpeter@gmail.com"
click at [291, 131] on span "Работы" at bounding box center [288, 132] width 41 height 16
select select "10"
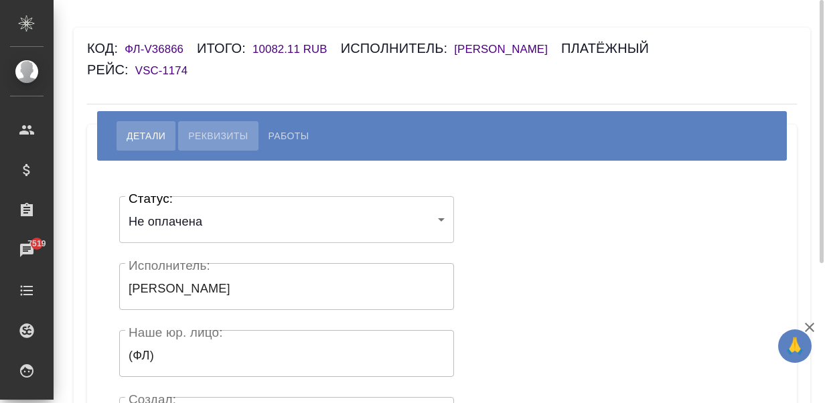
click at [204, 128] on span "Реквизиты" at bounding box center [218, 136] width 60 height 16
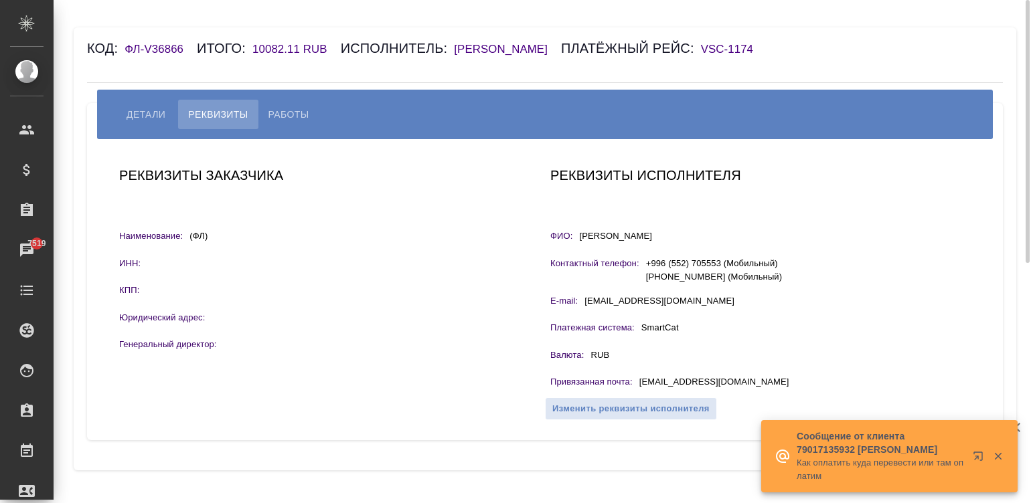
drag, startPoint x: 718, startPoint y: 255, endPoint x: 570, endPoint y: 250, distance: 148.6
click at [572, 246] on div "ФИО: [PERSON_NAME]" at bounding box center [760, 238] width 420 height 17
copy div "ФИО: [PERSON_NAME]"
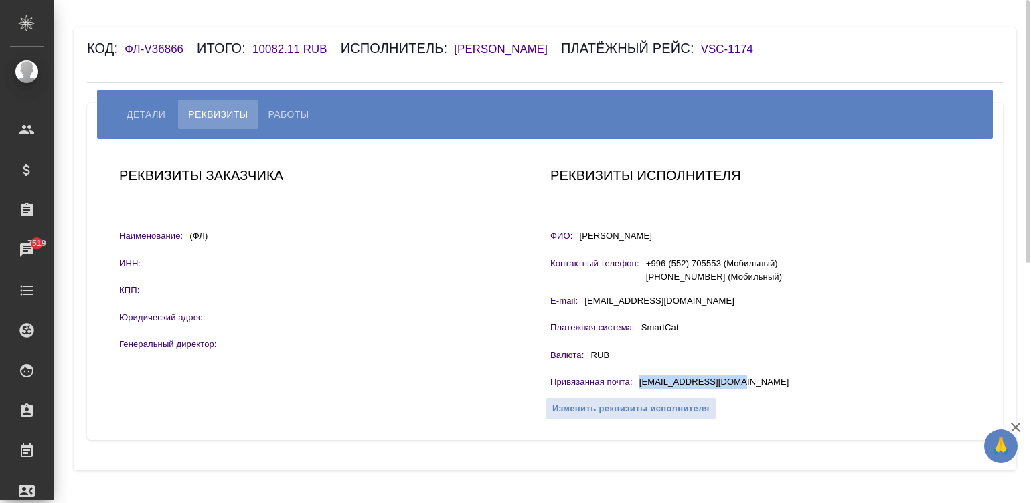
drag, startPoint x: 745, startPoint y: 400, endPoint x: 638, endPoint y: 404, distance: 107.2
click at [638, 392] on div "Привязанная почта : [EMAIL_ADDRESS][DOMAIN_NAME]" at bounding box center [760, 383] width 420 height 17
copy p "[EMAIL_ADDRESS][DOMAIN_NAME]"
click at [288, 122] on span "Работы" at bounding box center [288, 114] width 41 height 16
select select "10"
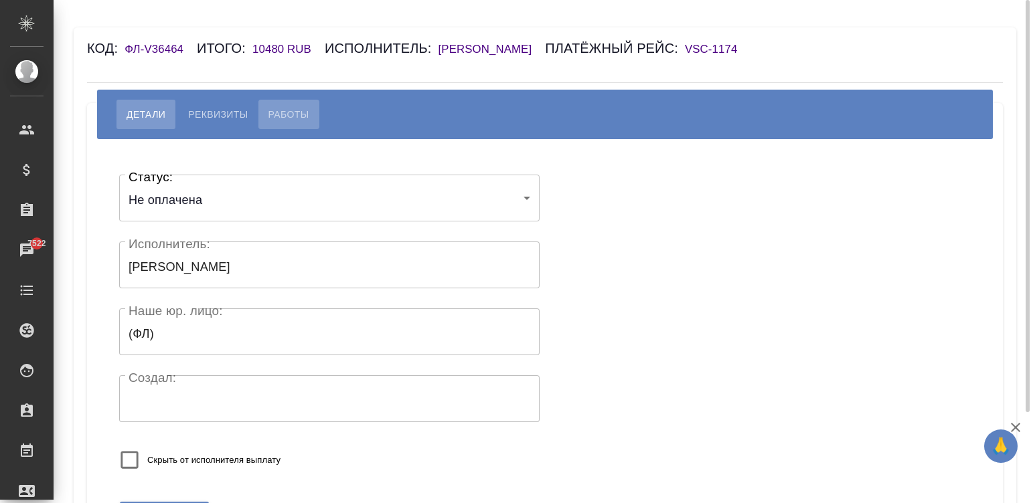
click at [298, 110] on span "Работы" at bounding box center [288, 114] width 41 height 16
select select "10"
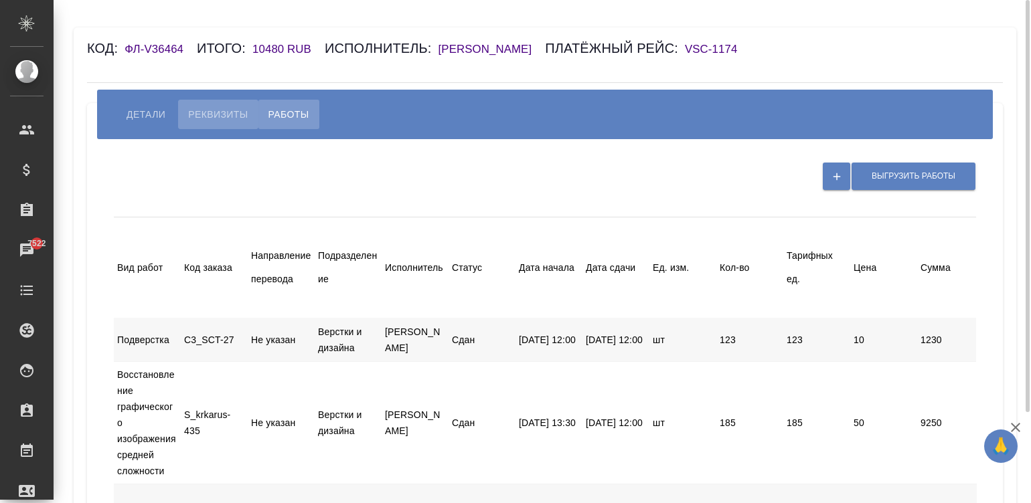
click at [211, 112] on span "Реквизиты" at bounding box center [218, 114] width 60 height 16
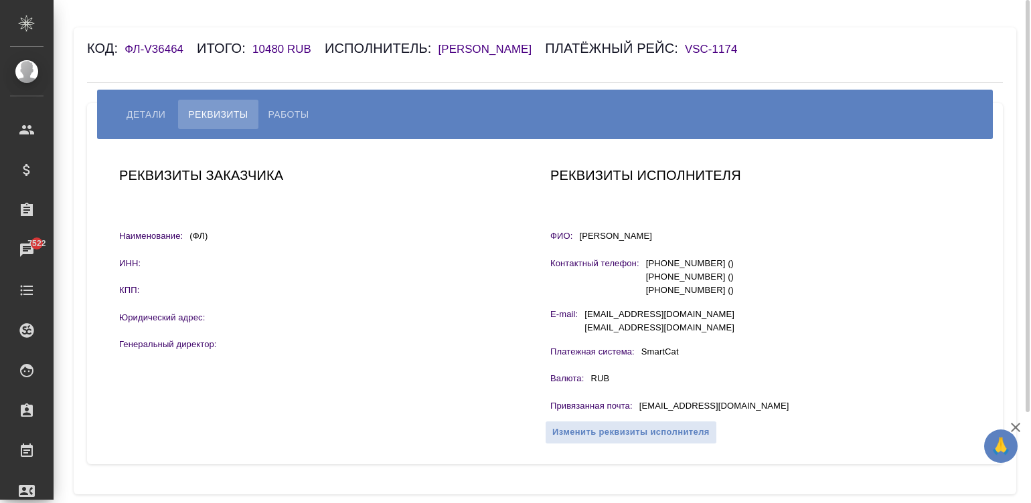
drag, startPoint x: 680, startPoint y: 234, endPoint x: 576, endPoint y: 234, distance: 103.7
click at [576, 234] on div "ФИО: [PERSON_NAME]" at bounding box center [760, 238] width 420 height 17
copy p "[PERSON_NAME]"
drag, startPoint x: 716, startPoint y: 407, endPoint x: 636, endPoint y: 406, distance: 80.3
click at [636, 406] on div "Привязанная почта : [EMAIL_ADDRESS][DOMAIN_NAME]" at bounding box center [760, 408] width 420 height 17
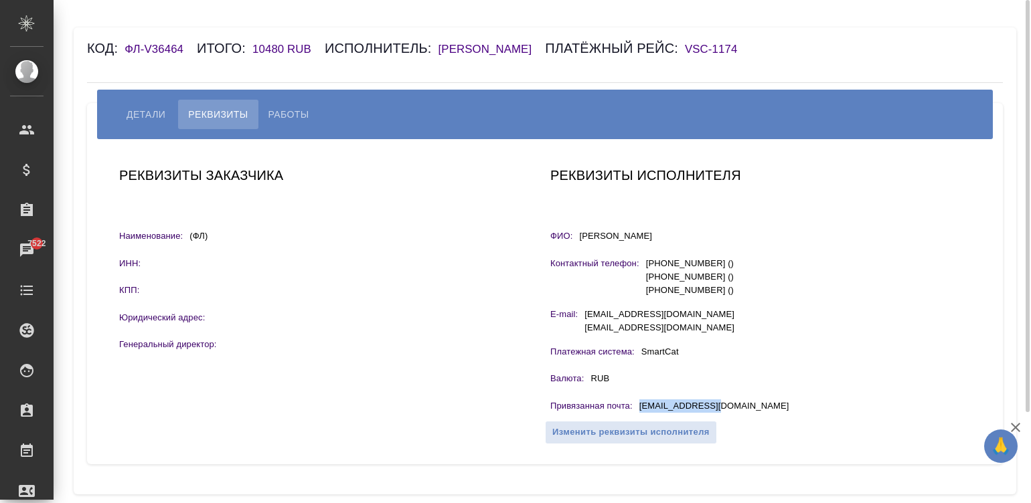
copy p "[EMAIL_ADDRESS][DOMAIN_NAME]"
